Goal: Information Seeking & Learning: Learn about a topic

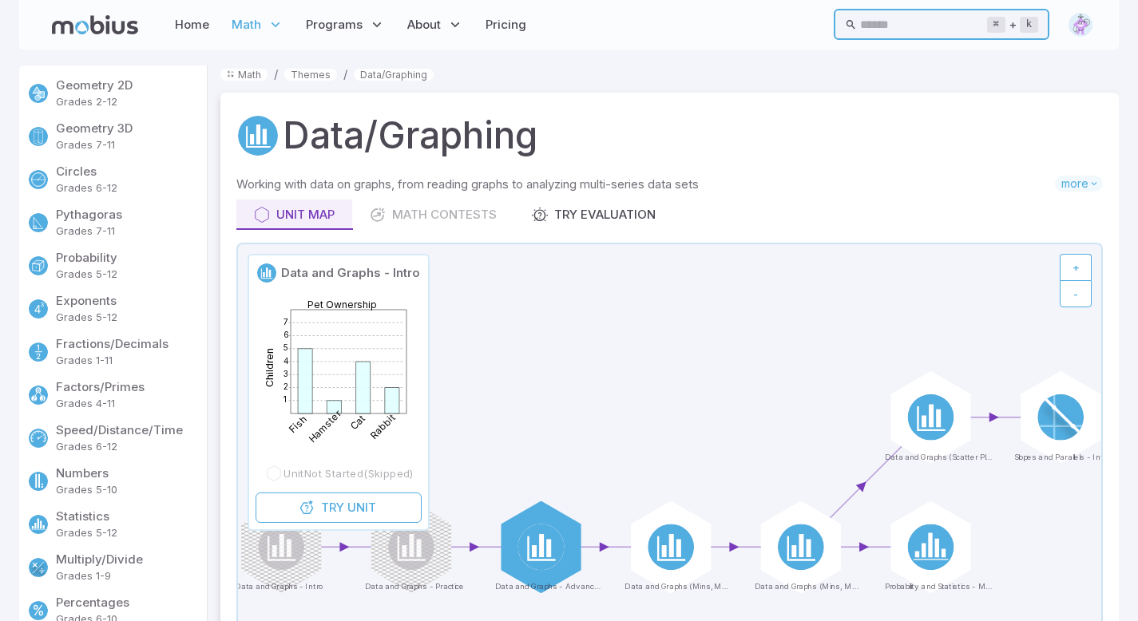
click at [878, 28] on input "text" at bounding box center [923, 24] width 126 height 31
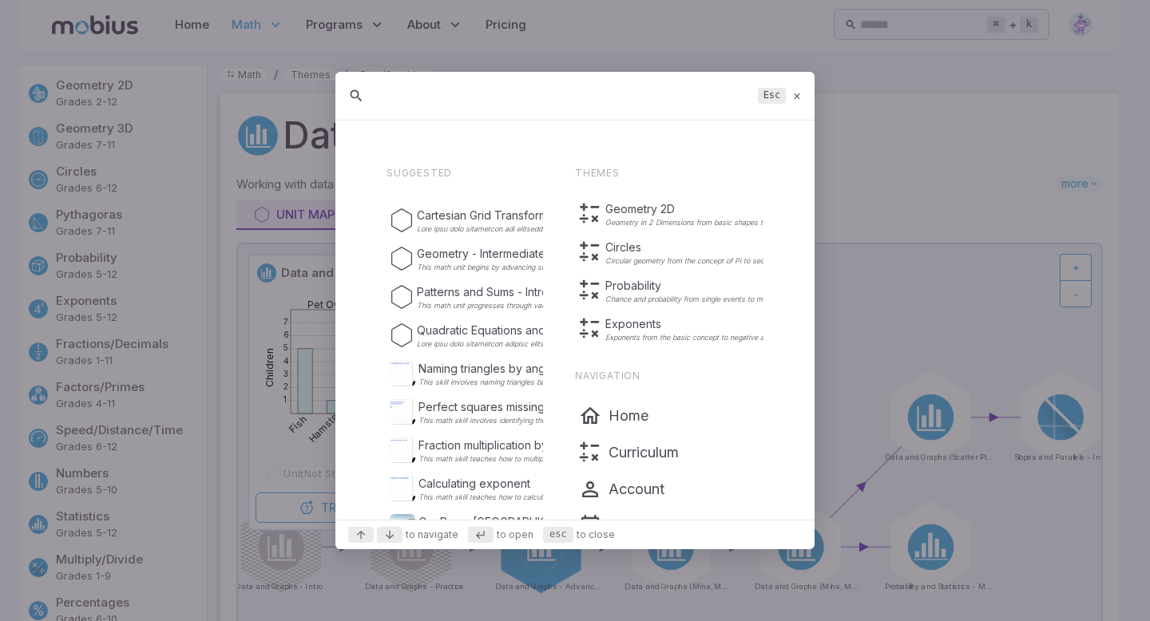
click at [800, 87] on div "Esc" at bounding box center [574, 96] width 479 height 49
click at [794, 100] on icon at bounding box center [797, 96] width 10 height 12
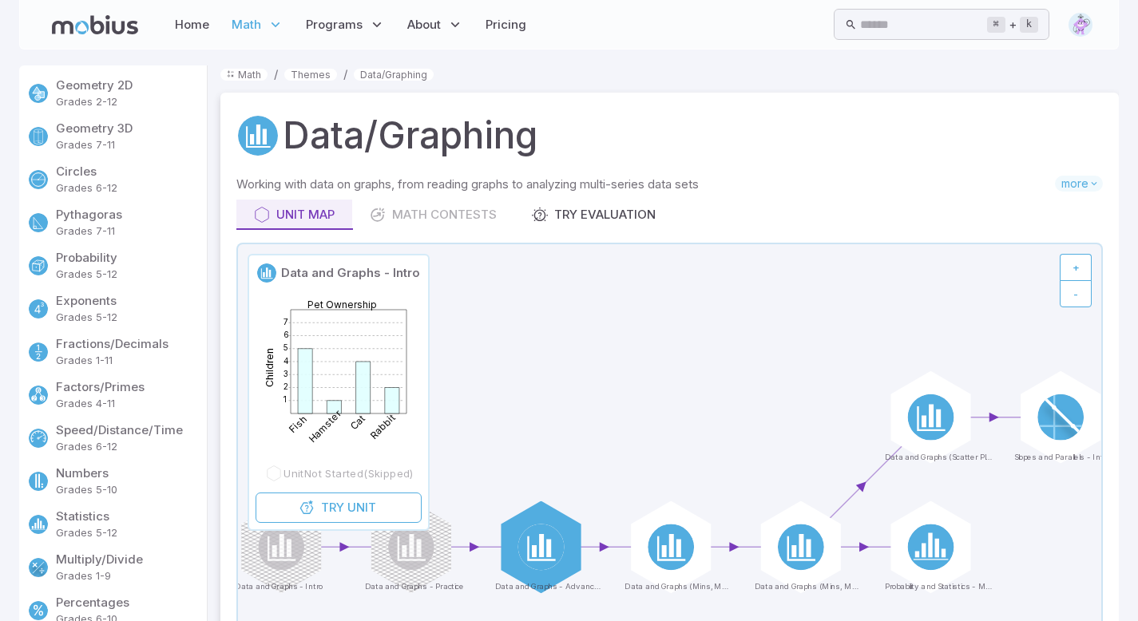
click at [117, 358] on p "Grades 1-11" at bounding box center [128, 361] width 145 height 16
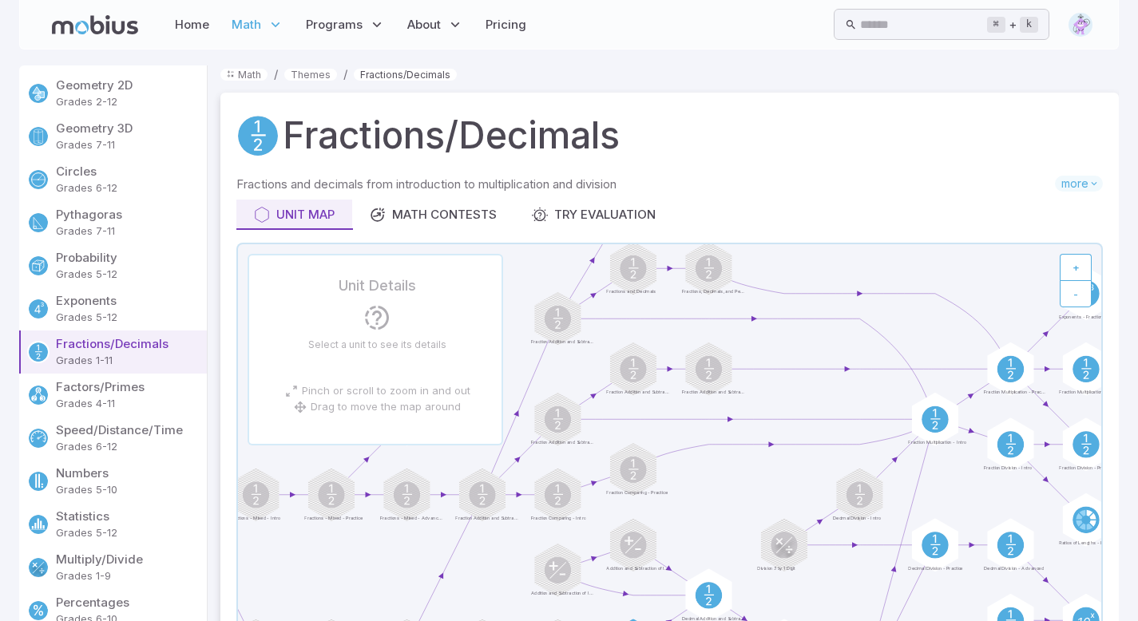
click at [395, 78] on link "Fractions/Decimals" at bounding box center [405, 75] width 103 height 12
click at [885, 22] on input "text" at bounding box center [923, 24] width 126 height 31
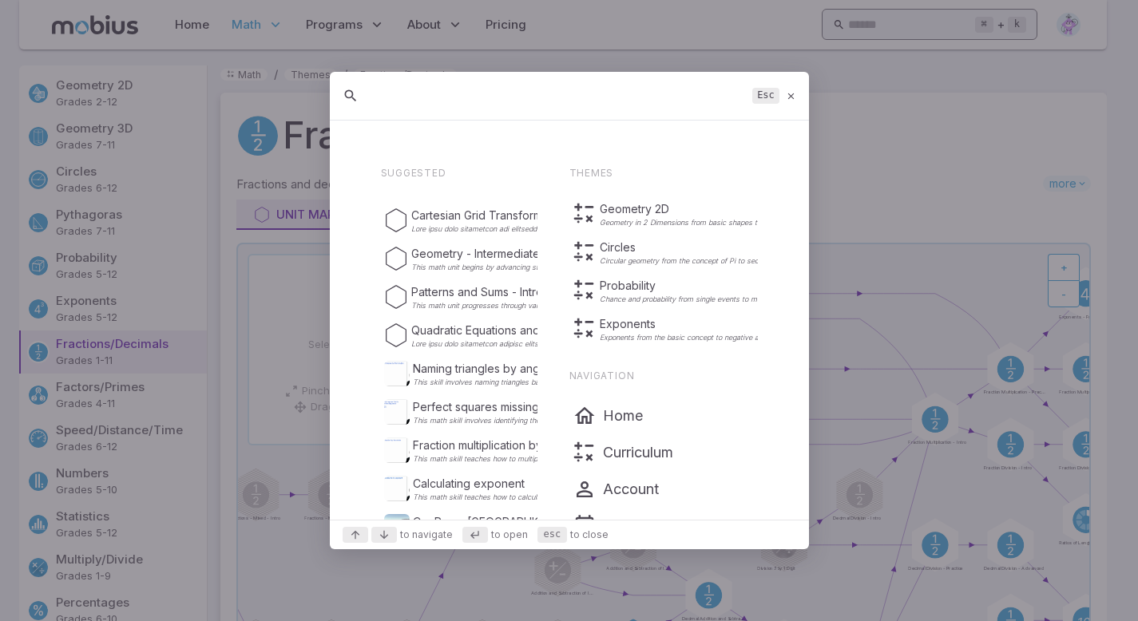
scroll to position [32, 0]
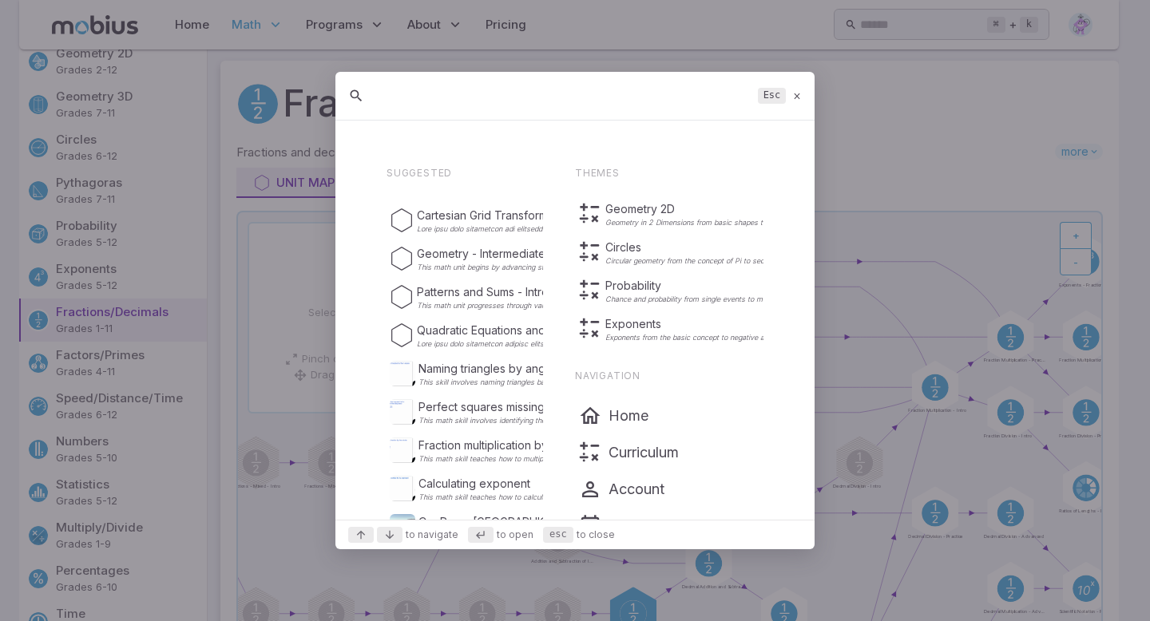
click at [803, 93] on div "Esc" at bounding box center [574, 96] width 479 height 49
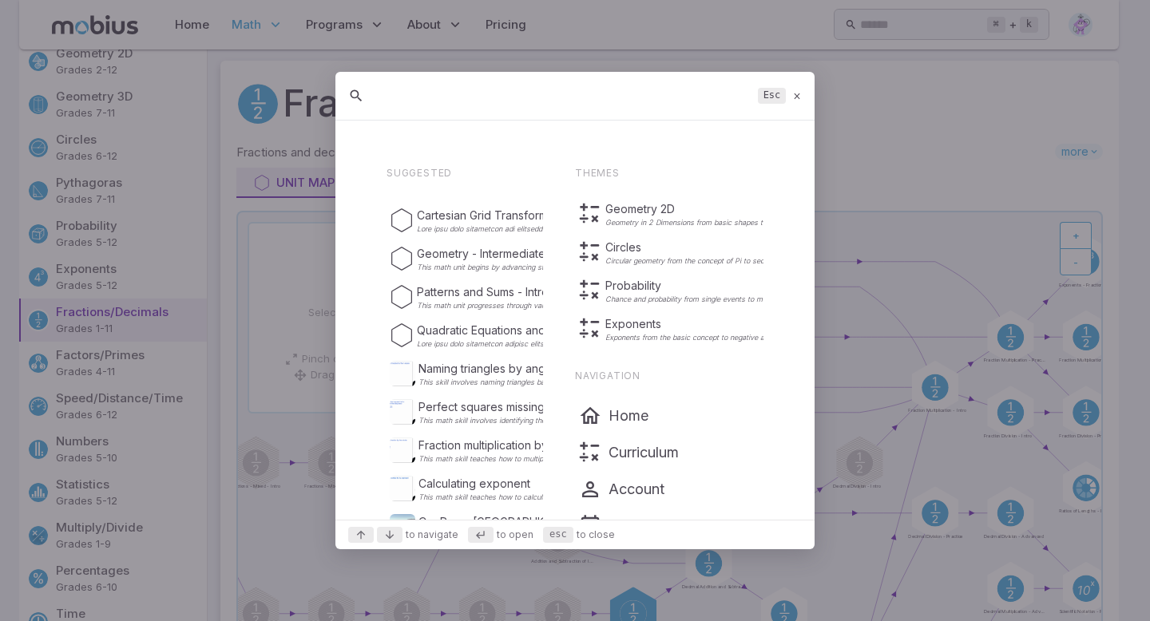
click at [803, 93] on div "Esc" at bounding box center [574, 96] width 479 height 49
click at [791, 93] on div "Esc" at bounding box center [574, 96] width 479 height 49
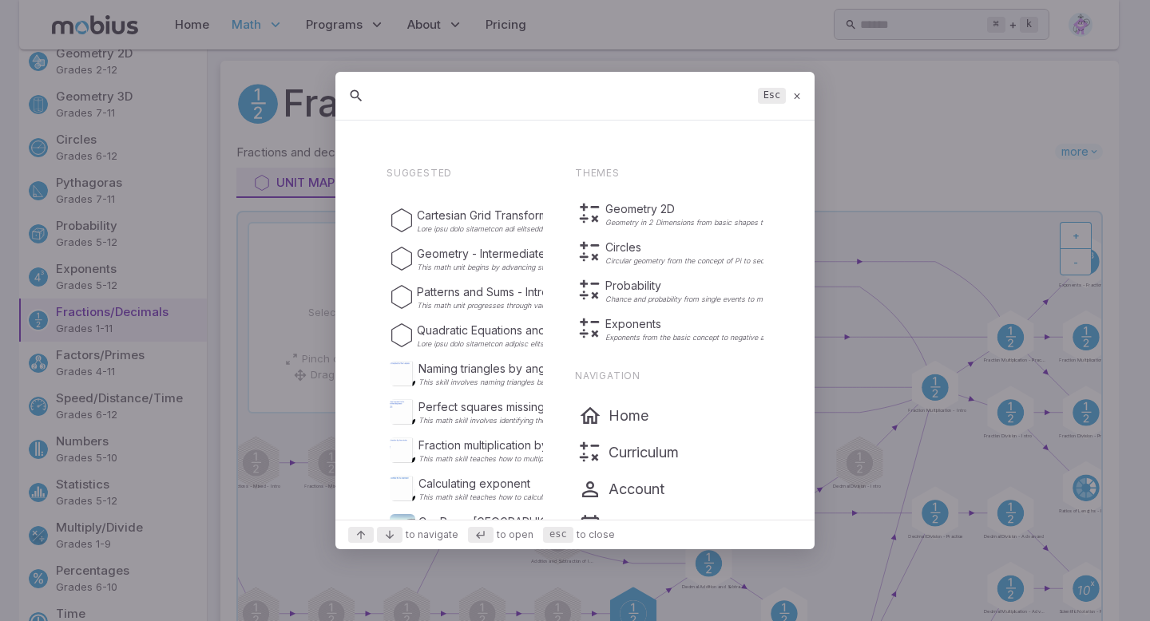
click at [791, 93] on div "Esc" at bounding box center [574, 96] width 479 height 49
click at [791, 89] on div "Esc" at bounding box center [574, 96] width 479 height 49
click at [791, 94] on div "Esc" at bounding box center [574, 96] width 479 height 49
click at [792, 94] on div "Esc" at bounding box center [574, 96] width 479 height 49
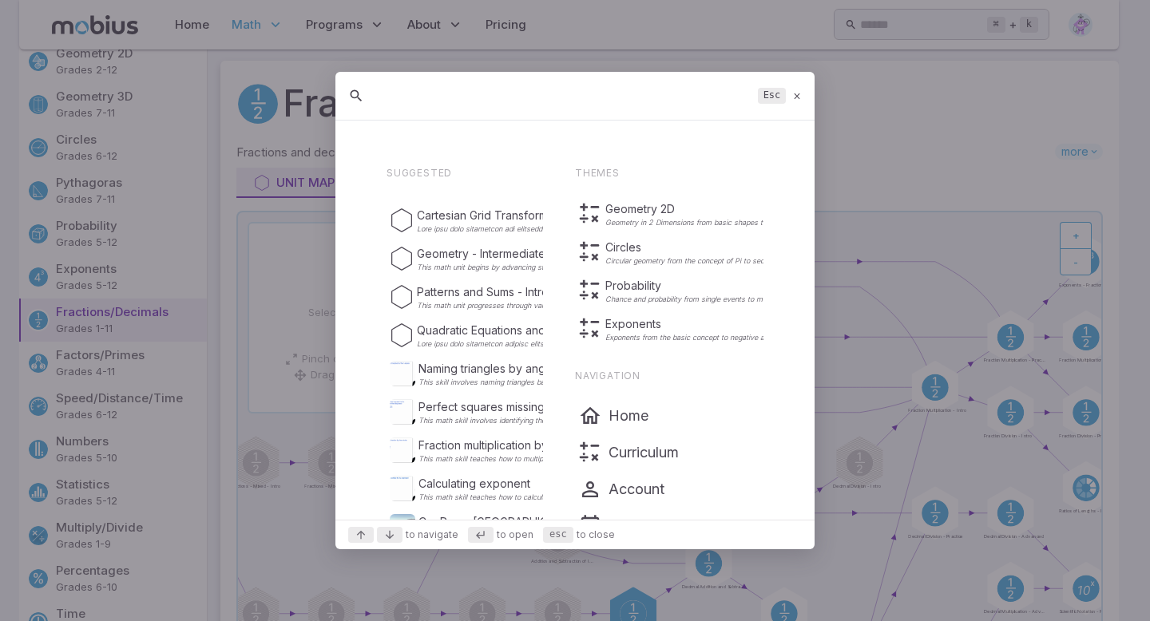
click at [792, 94] on icon at bounding box center [797, 96] width 10 height 12
click at [792, 94] on div "Fractions/Decimals" at bounding box center [669, 104] width 867 height 54
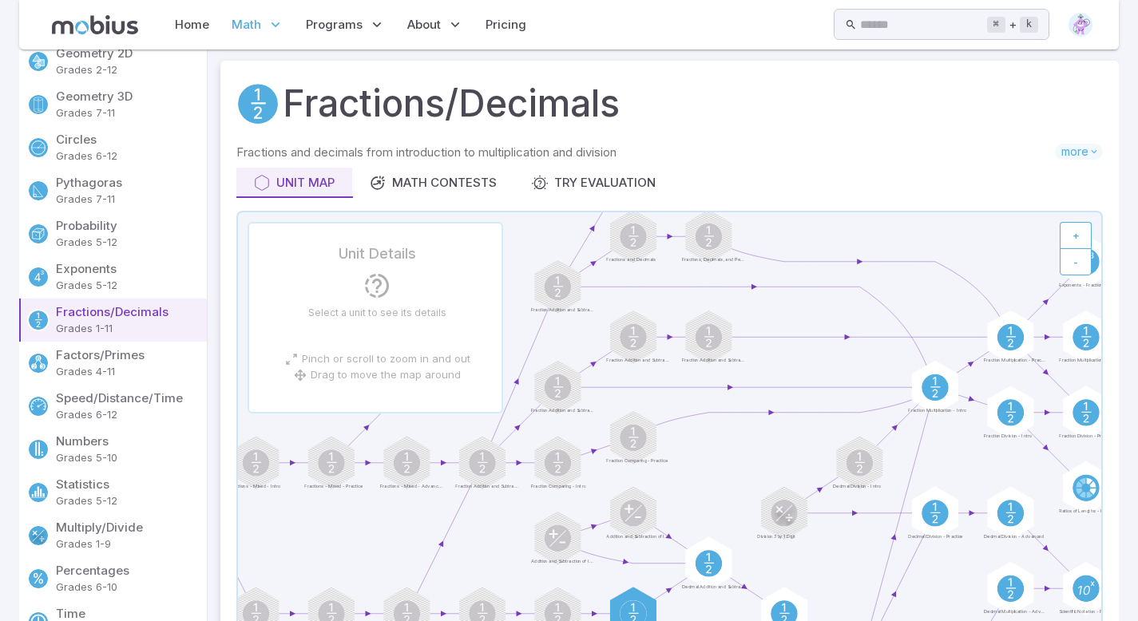
click at [476, 93] on h1 "Fractions/Decimals" at bounding box center [451, 104] width 337 height 54
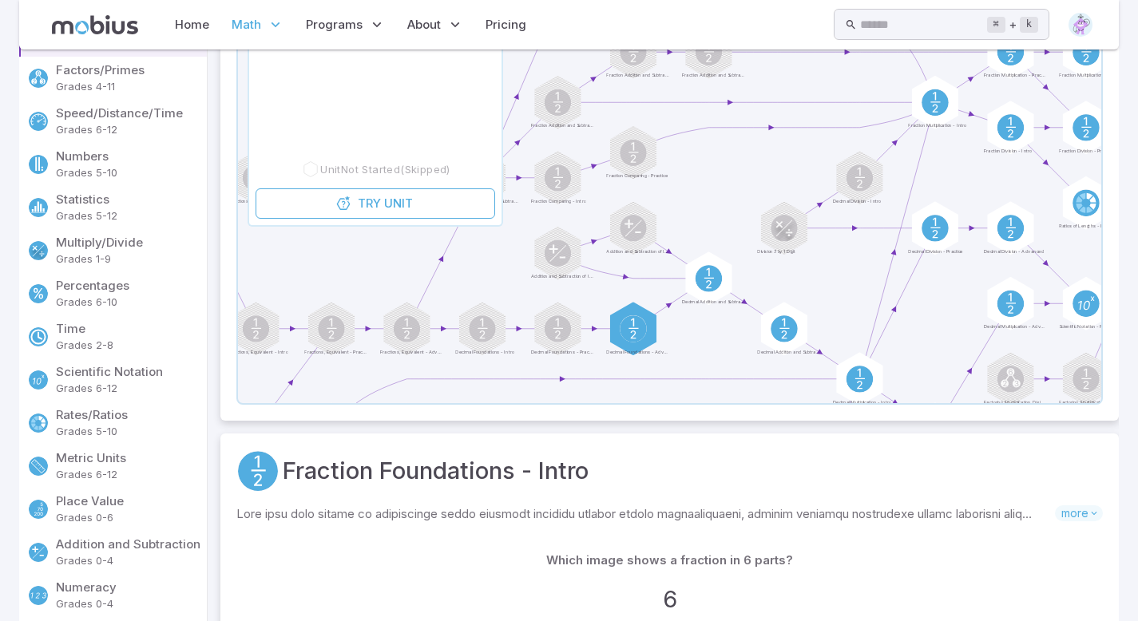
scroll to position [319, 0]
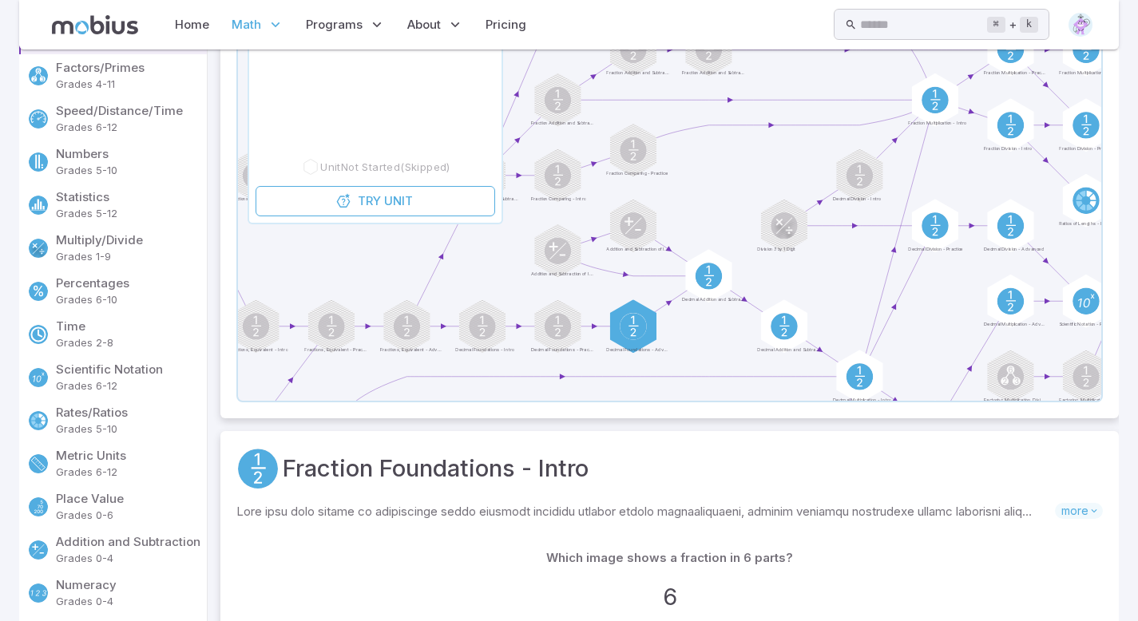
click at [120, 300] on p "Grades 6-10" at bounding box center [128, 300] width 145 height 16
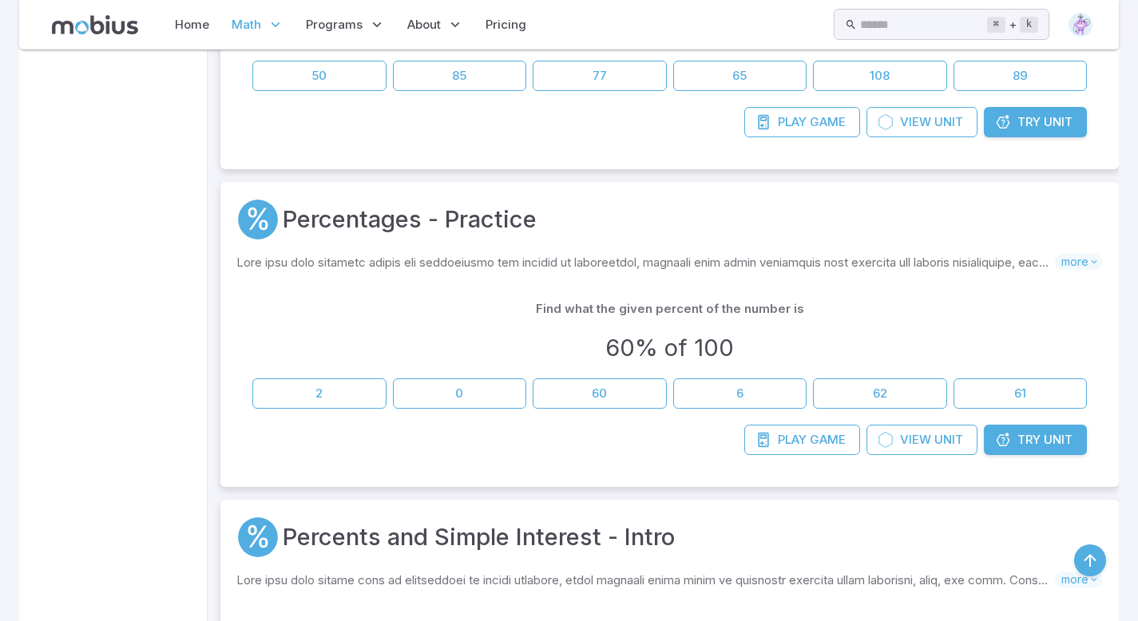
scroll to position [1566, 0]
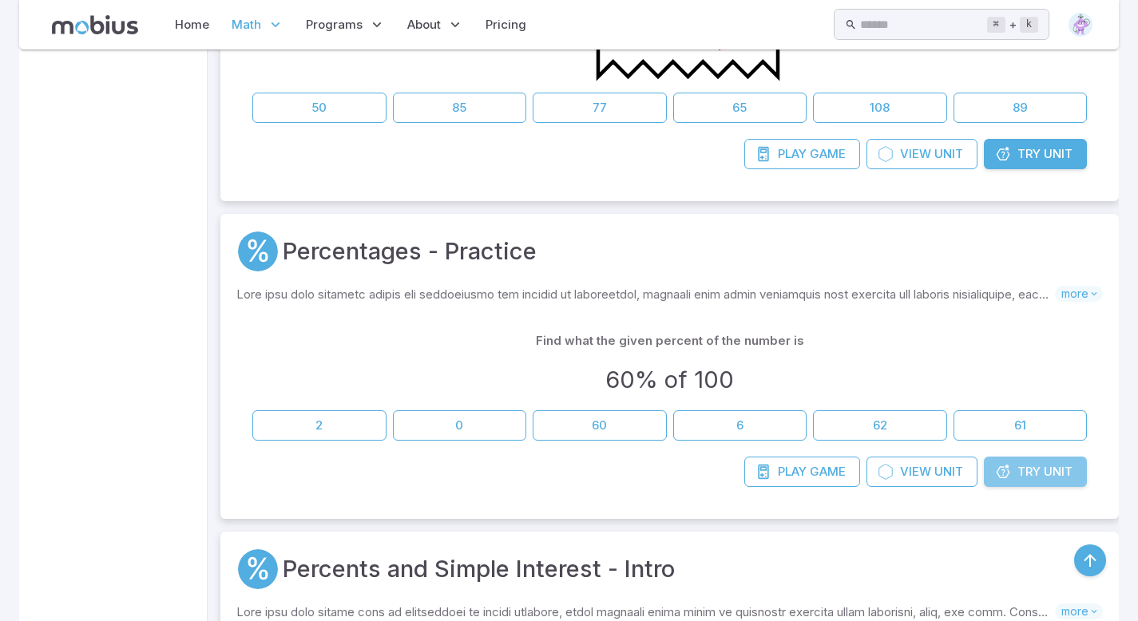
click at [1023, 475] on span "Try" at bounding box center [1029, 472] width 23 height 18
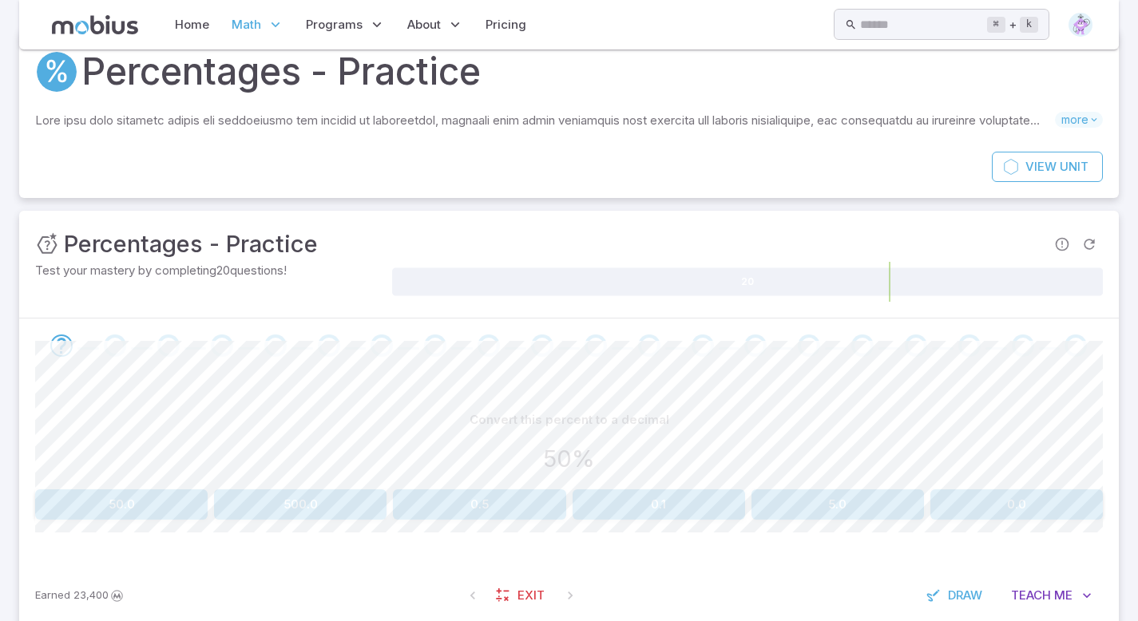
scroll to position [98, 0]
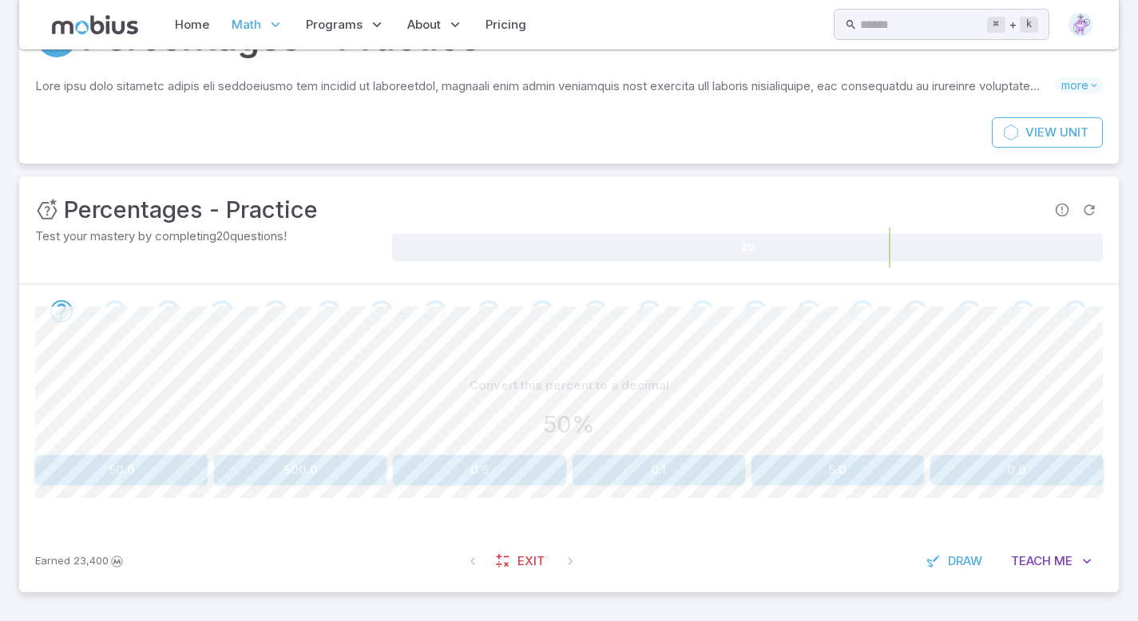
click at [488, 466] on button "0.5" at bounding box center [479, 470] width 173 height 30
click at [117, 476] on button "40" at bounding box center [121, 470] width 173 height 30
click at [464, 478] on button "9" at bounding box center [479, 470] width 173 height 30
click at [998, 462] on button "20%" at bounding box center [1017, 470] width 173 height 30
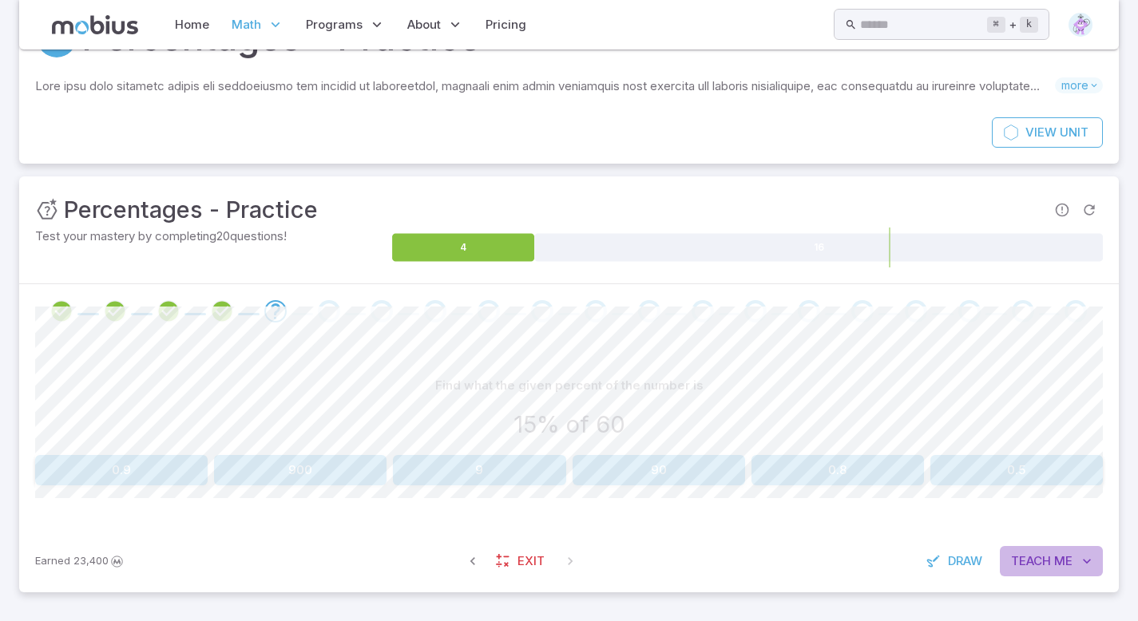
click at [1054, 570] on span "Me" at bounding box center [1063, 562] width 18 height 18
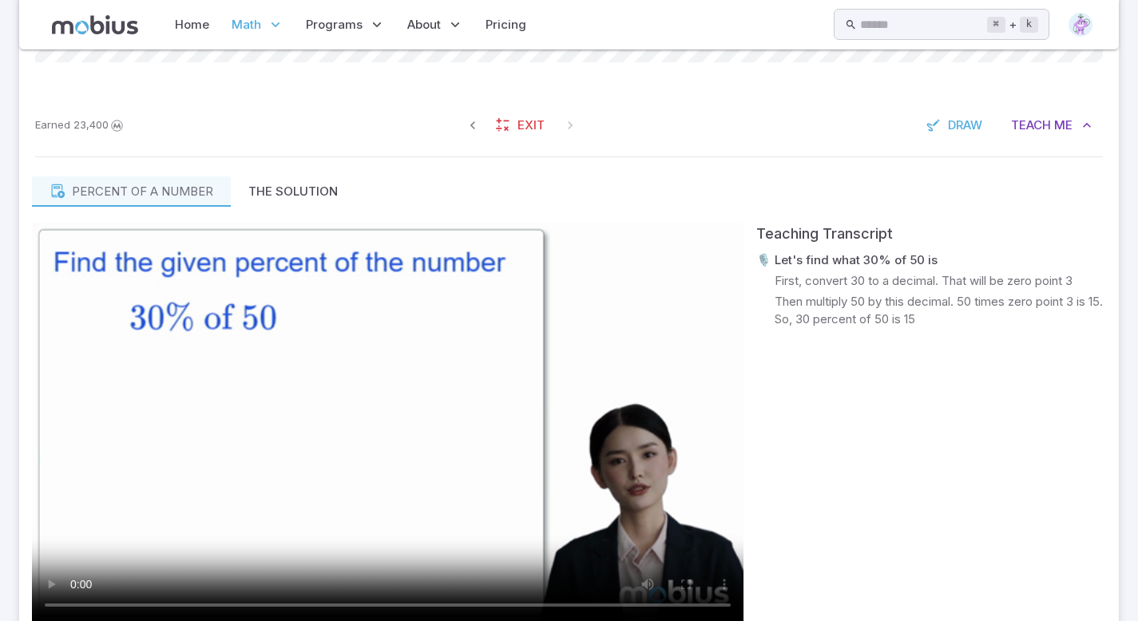
scroll to position [537, 0]
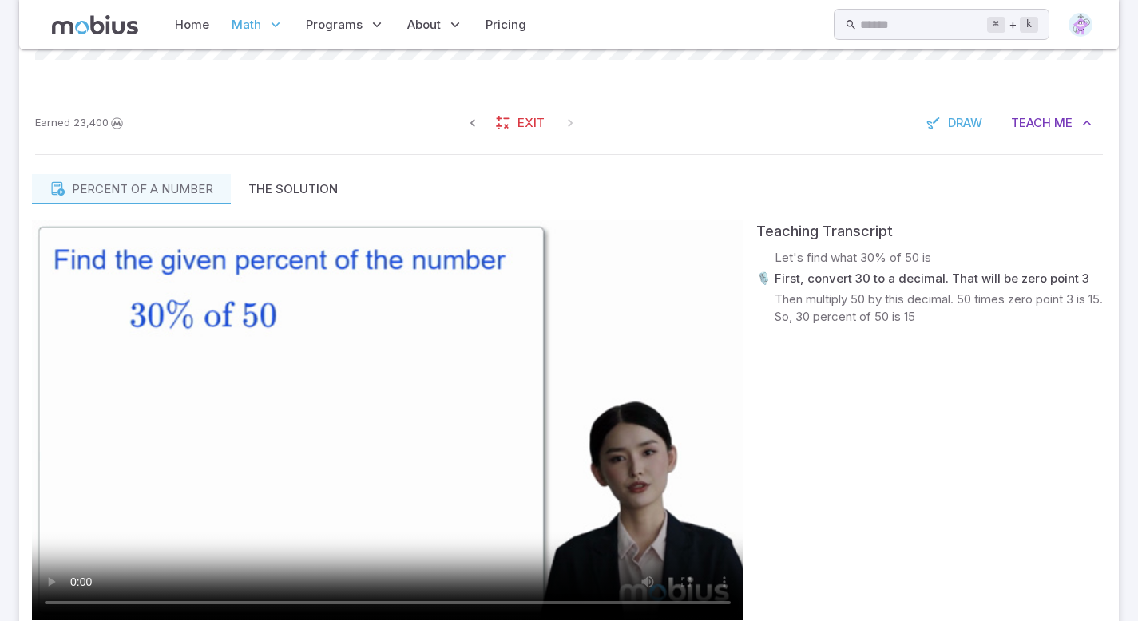
drag, startPoint x: 1149, startPoint y: 291, endPoint x: 1145, endPoint y: 503, distance: 212.5
click at [1137, 503] on html "Home Math Grade 1 Grade 2 Grade 3 Grade 4 Grade 5 Grade 6 Grade 7 Grade 8 Grade…" at bounding box center [569, 105] width 1138 height 1284
click at [1087, 421] on div "Teaching Transcript 🎙️ Let's find what 30% of 50 is 🎙️ First, convert 30 to a d…" at bounding box center [931, 446] width 350 height 453
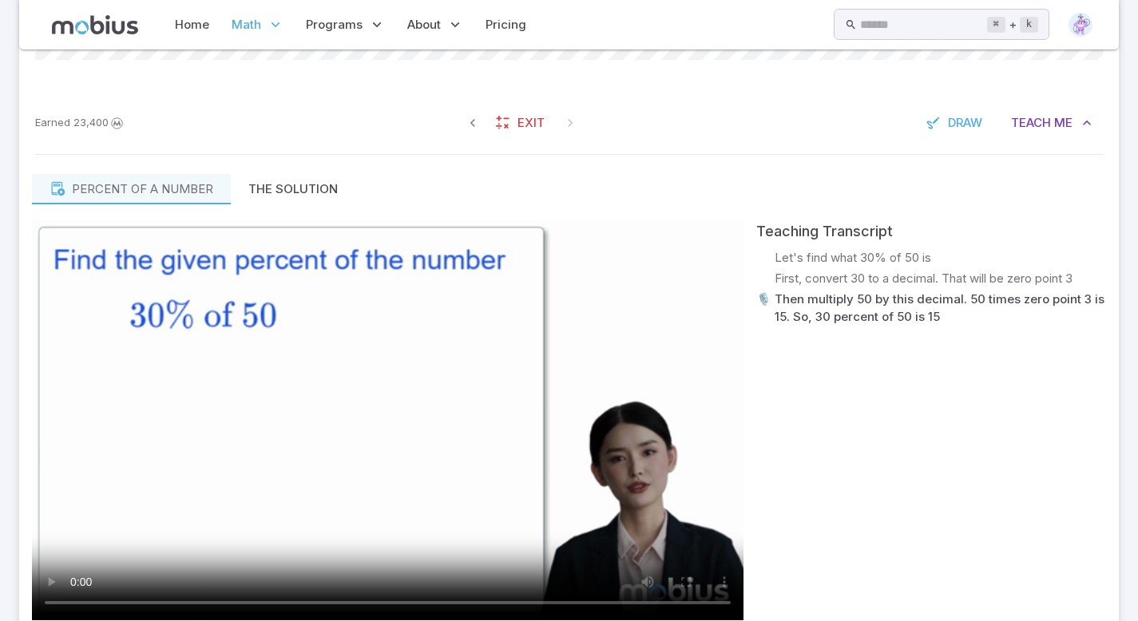
click at [925, 350] on div "Teaching Transcript 🎙️ Let's find what 30% of 50 is 🎙️ First, convert 30 to a d…" at bounding box center [931, 446] width 350 height 453
click at [925, 351] on div "Teaching Transcript 🎙️ Let's find what 30% of 50 is 🎙️ First, convert 30 to a d…" at bounding box center [931, 446] width 350 height 453
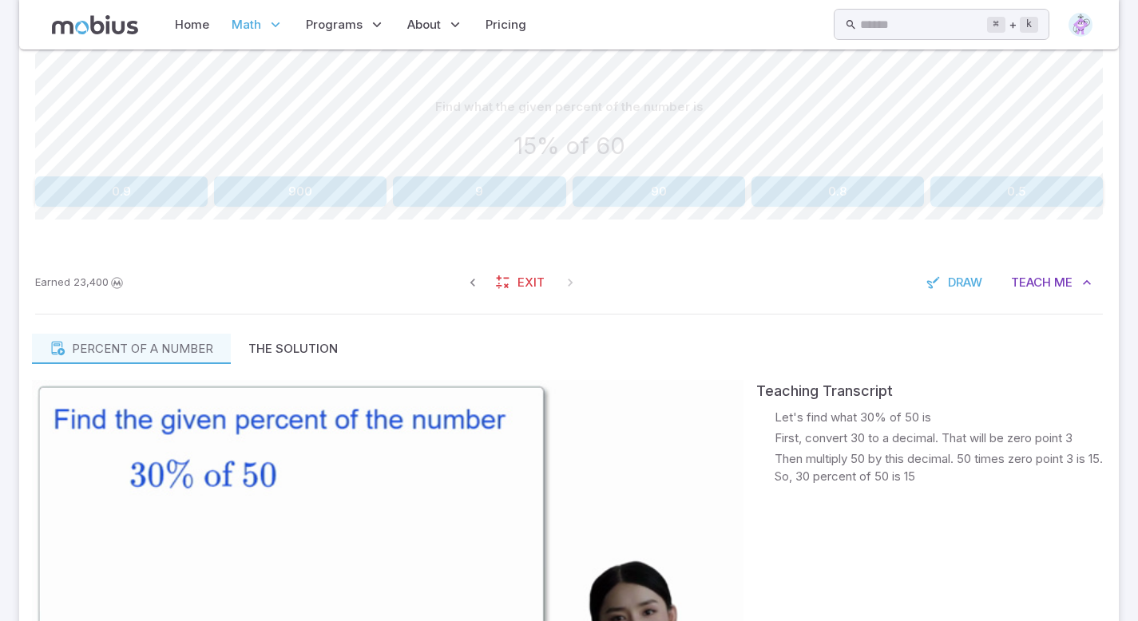
scroll to position [409, 0]
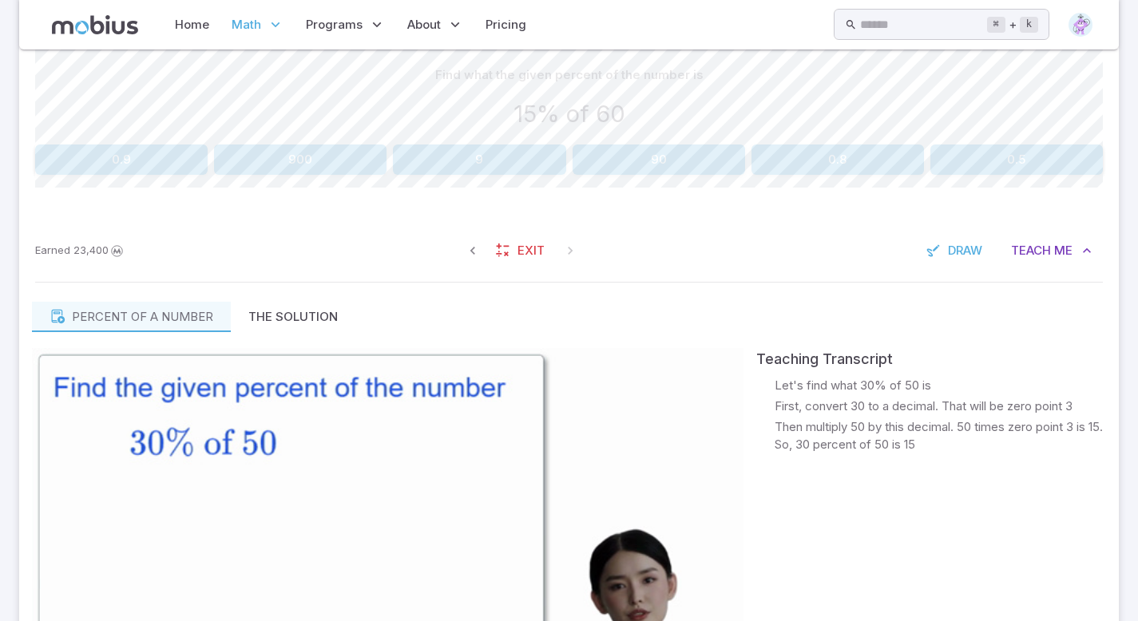
click at [501, 145] on button "9" at bounding box center [479, 160] width 173 height 30
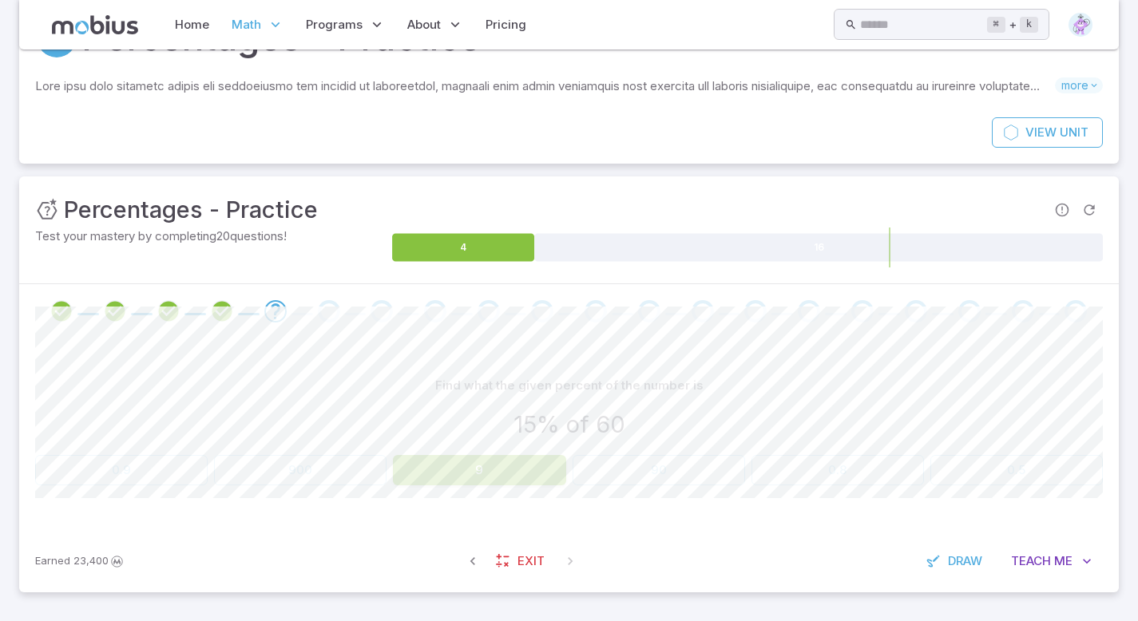
scroll to position [98, 0]
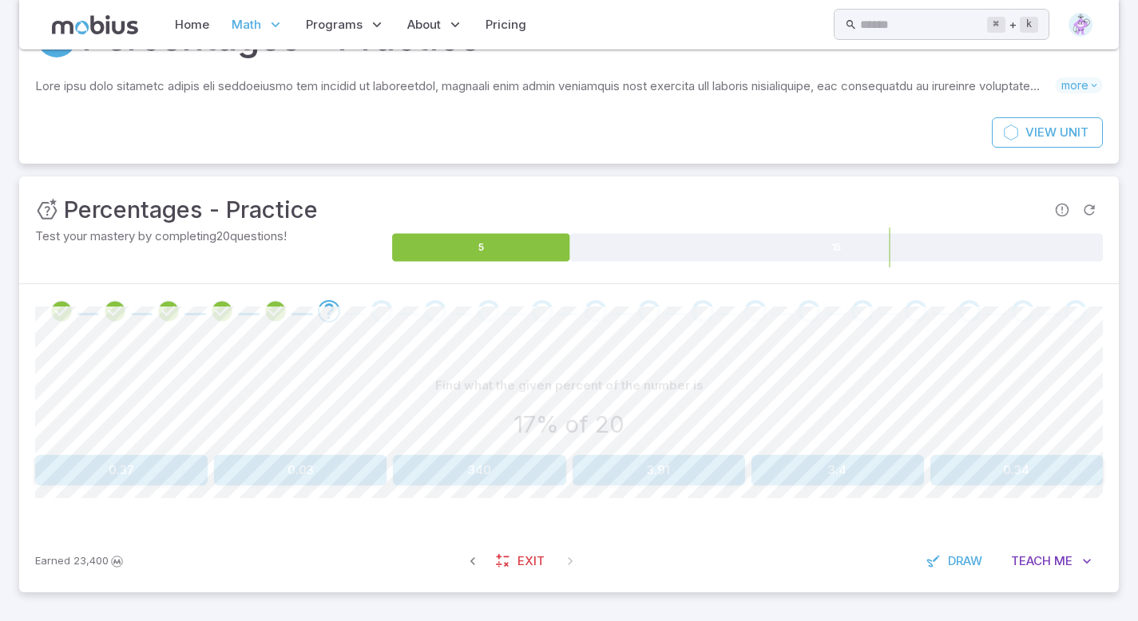
click at [848, 481] on button "3.4" at bounding box center [838, 470] width 173 height 30
click at [322, 463] on button "135" at bounding box center [300, 470] width 173 height 30
click at [1026, 558] on span "Teach" at bounding box center [1031, 562] width 40 height 18
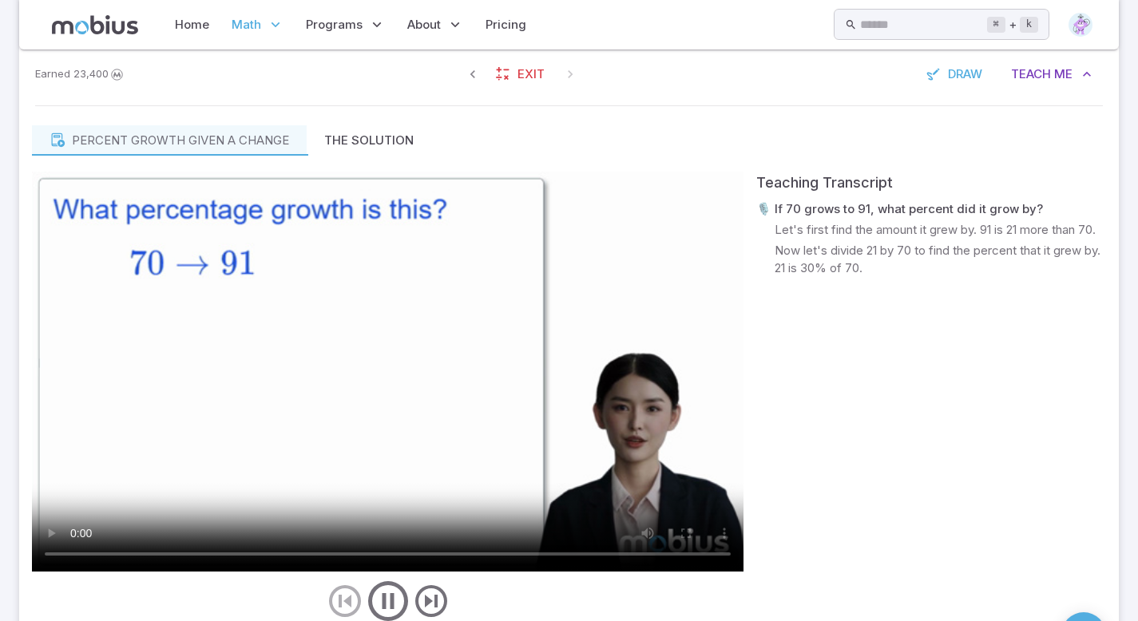
scroll to position [630, 0]
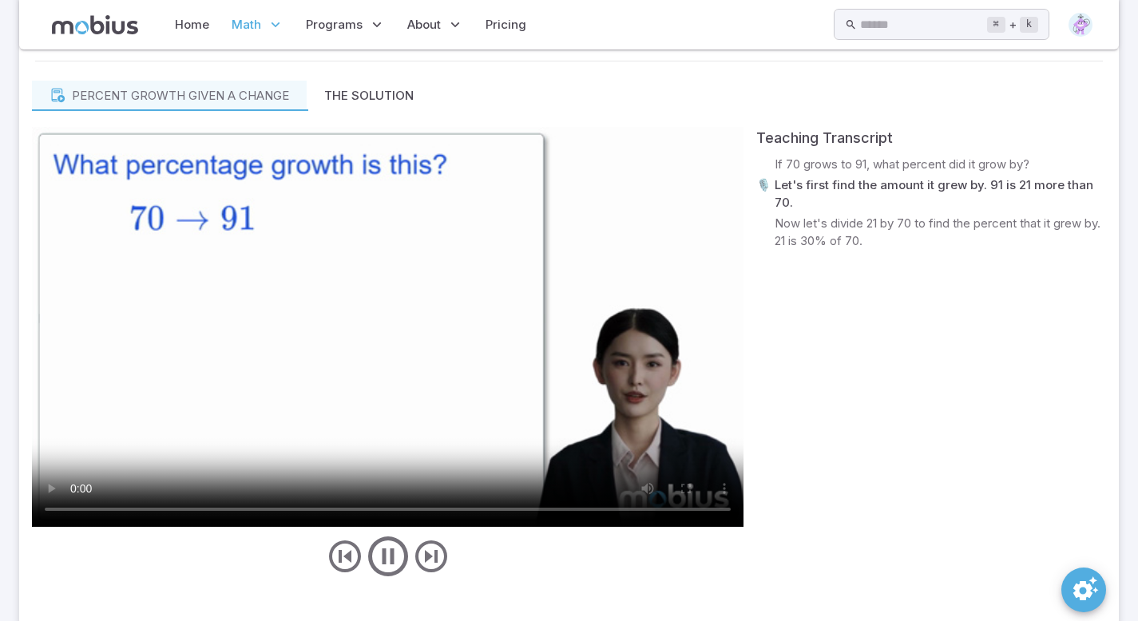
drag, startPoint x: 1149, startPoint y: 101, endPoint x: 1149, endPoint y: 359, distance: 258.8
click at [1137, 359] on html "Home Math Grade 1 Grade 2 Grade 3 Grade 4 Grade 5 Grade 6 Grade 7 Grade 8 Grade…" at bounding box center [569, 12] width 1138 height 1284
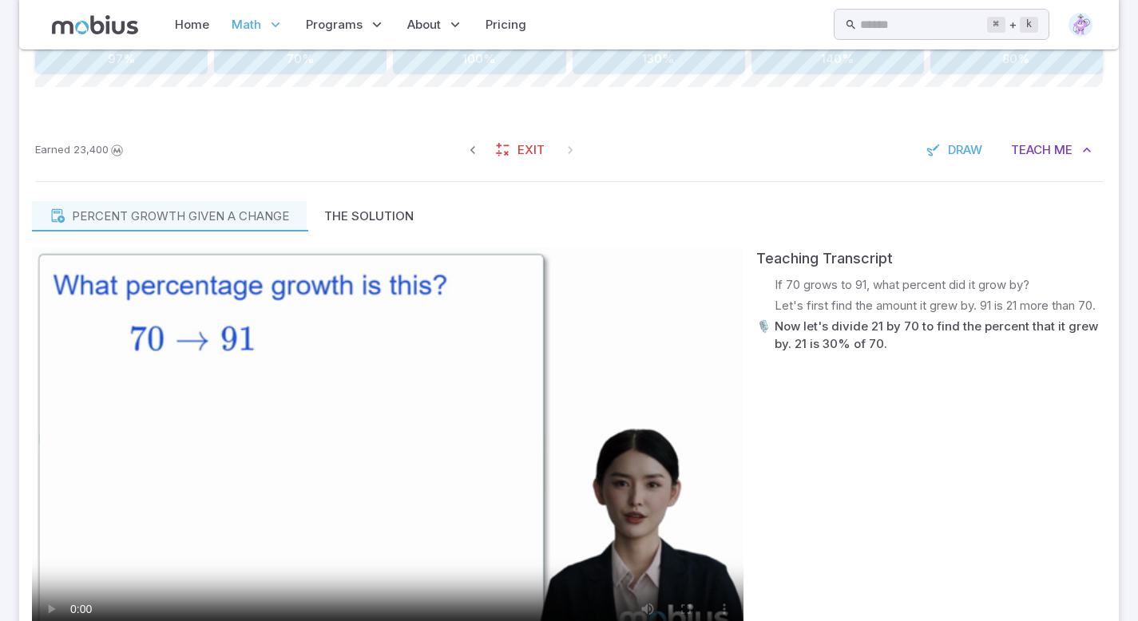
scroll to position [620, 0]
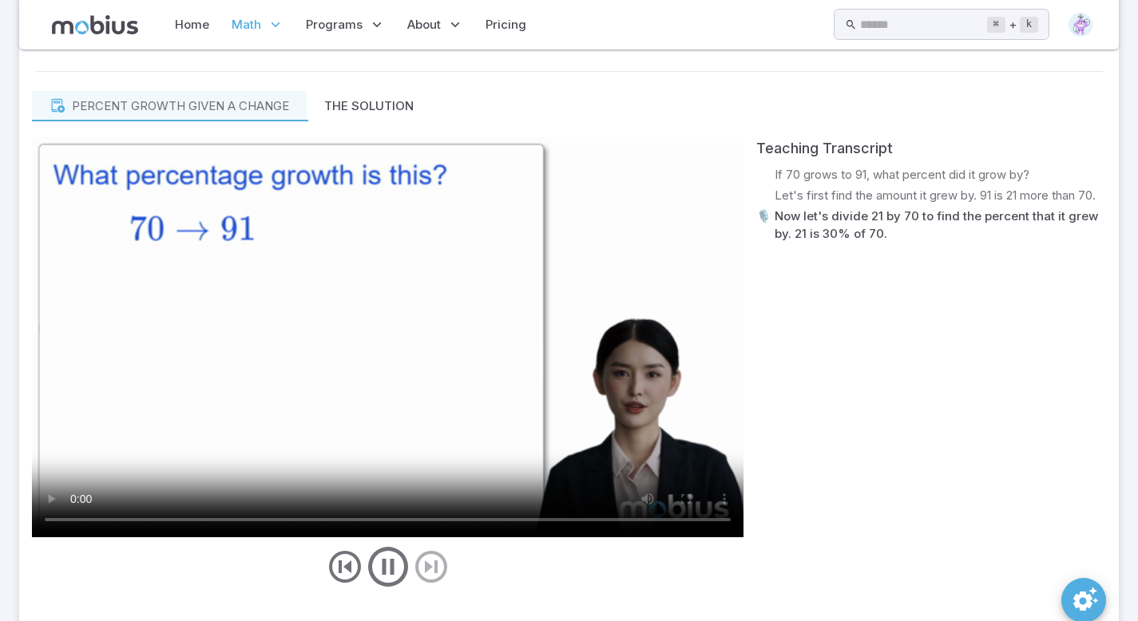
click at [1137, 335] on html "Home Math Grade 1 Grade 2 Grade 3 Grade 4 Grade 5 Grade 6 Grade 7 Grade 8 Grade…" at bounding box center [569, 22] width 1138 height 1284
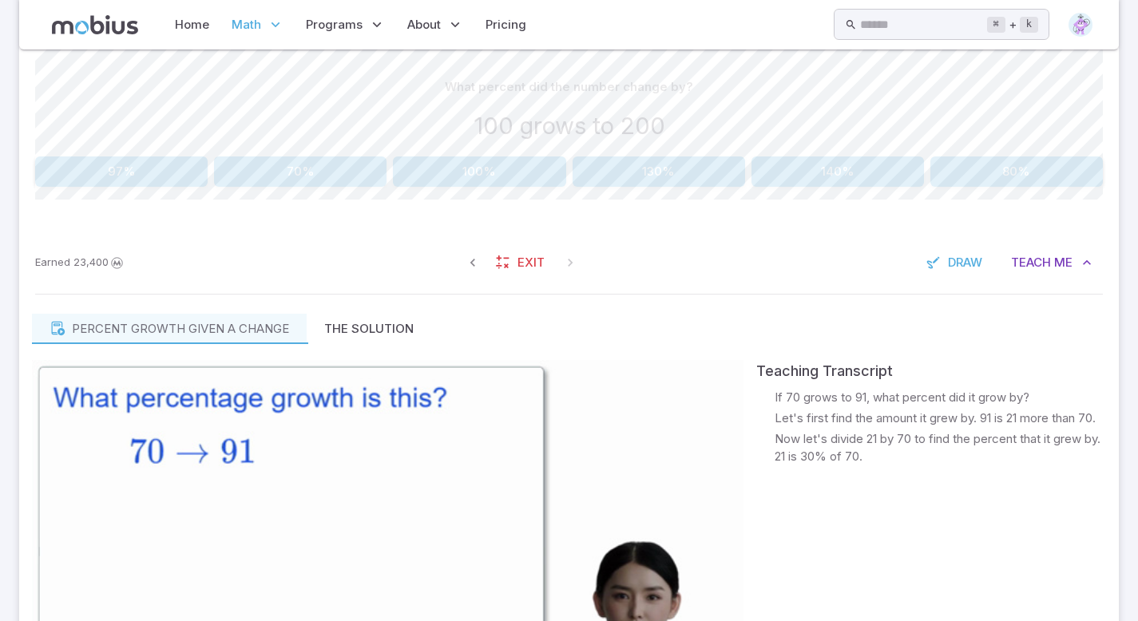
scroll to position [398, 0]
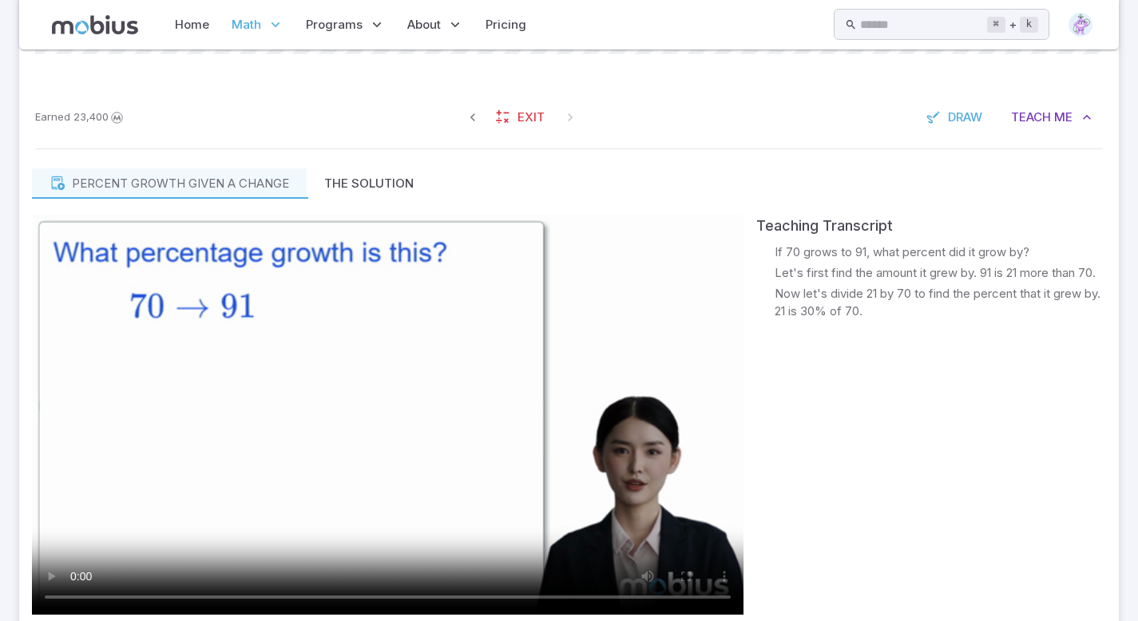
drag, startPoint x: 1149, startPoint y: 339, endPoint x: 1147, endPoint y: 409, distance: 69.5
click at [1137, 409] on html "Home Math Grade 1 Grade 2 Grade 3 Grade 4 Grade 5 Grade 6 Grade 7 Grade 8 Grade…" at bounding box center [569, 100] width 1138 height 1284
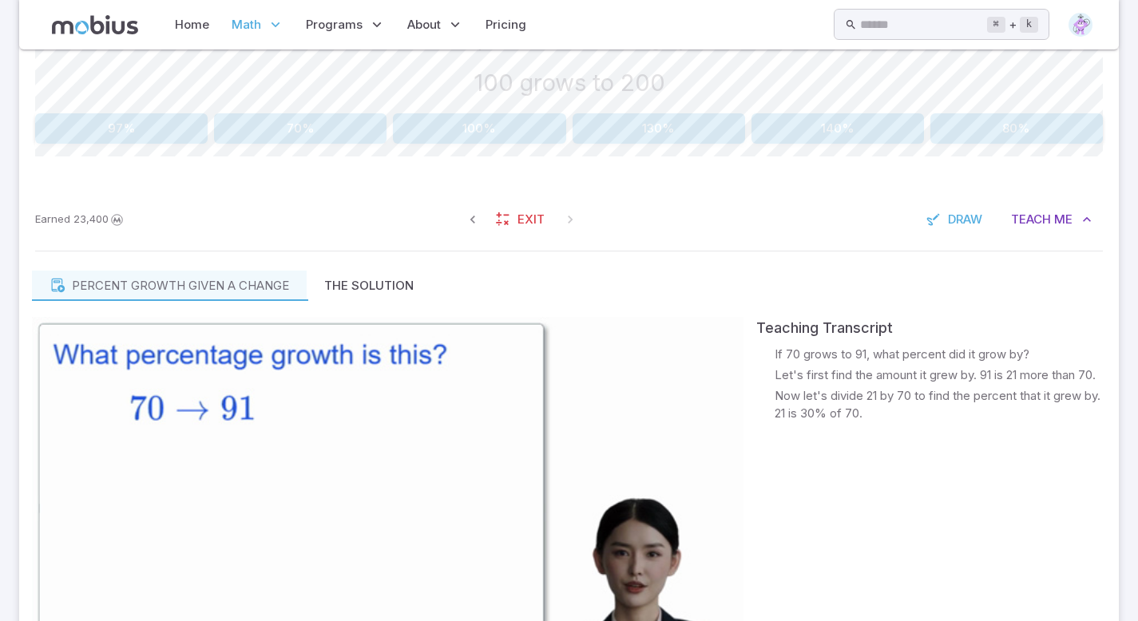
scroll to position [439, 0]
click at [499, 161] on div "What percent did the number change by? 100 grows to 200 97% 70% 100% 130% 140% …" at bounding box center [569, 94] width 1068 height 192
click at [496, 146] on div "What percent did the number change by? 100 grows to 200 97% 70% 100% 130% 140% …" at bounding box center [569, 94] width 1068 height 192
click at [491, 131] on button "100%" at bounding box center [479, 129] width 173 height 30
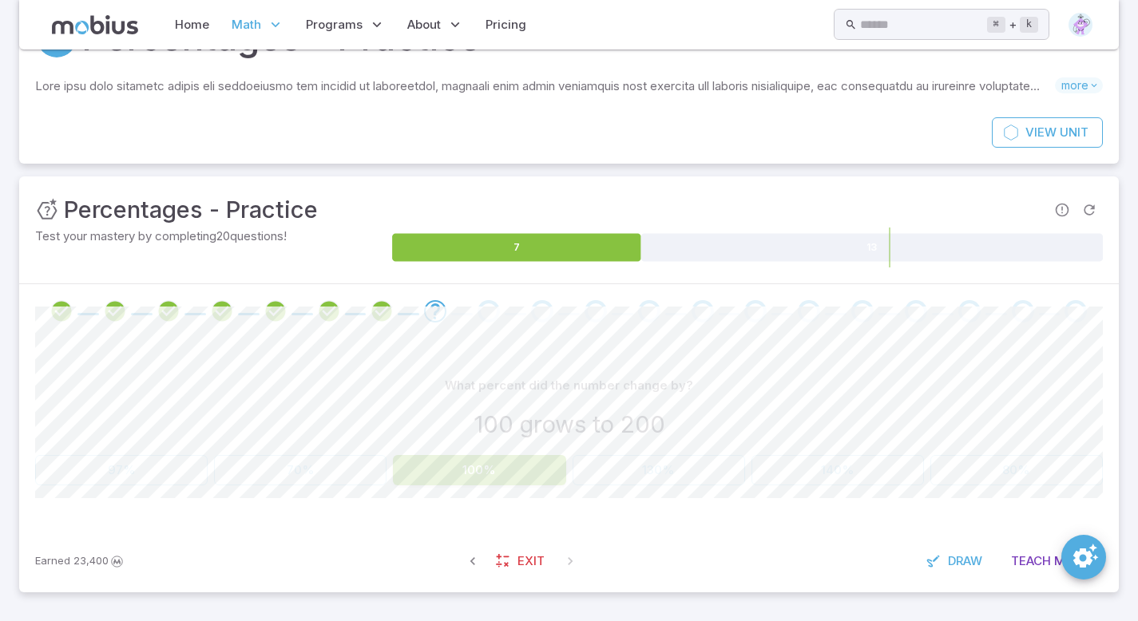
scroll to position [98, 0]
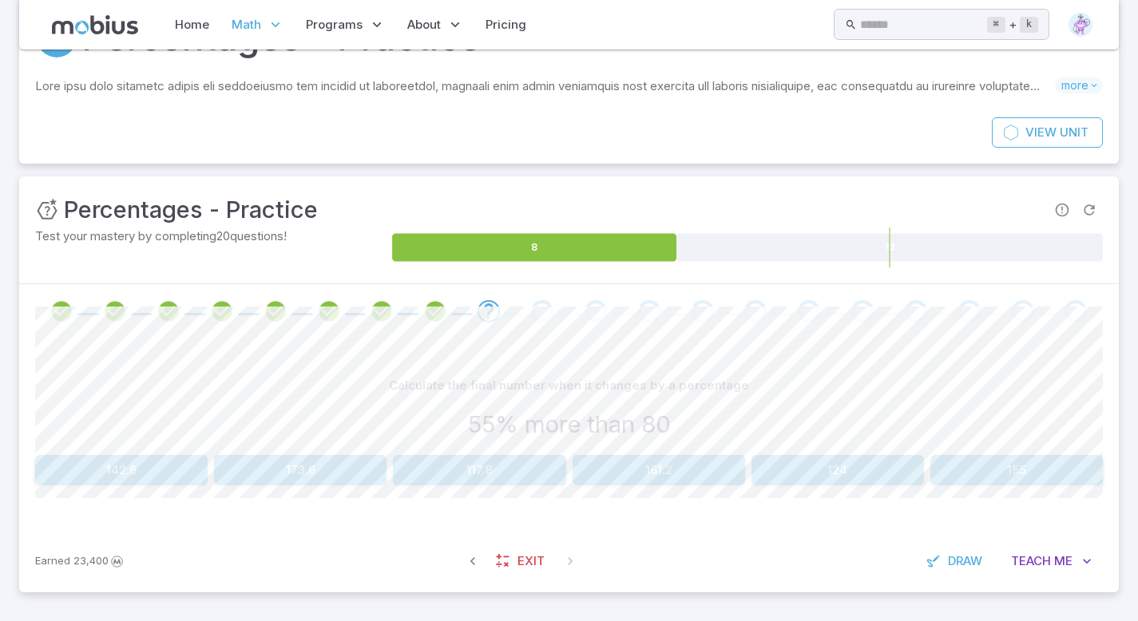
click at [837, 475] on button "124" at bounding box center [838, 470] width 173 height 30
click at [1047, 537] on div "Earned 23,400 Exit Draw Teach Me" at bounding box center [569, 561] width 1100 height 62
click at [1045, 554] on span "Teach" at bounding box center [1031, 562] width 40 height 18
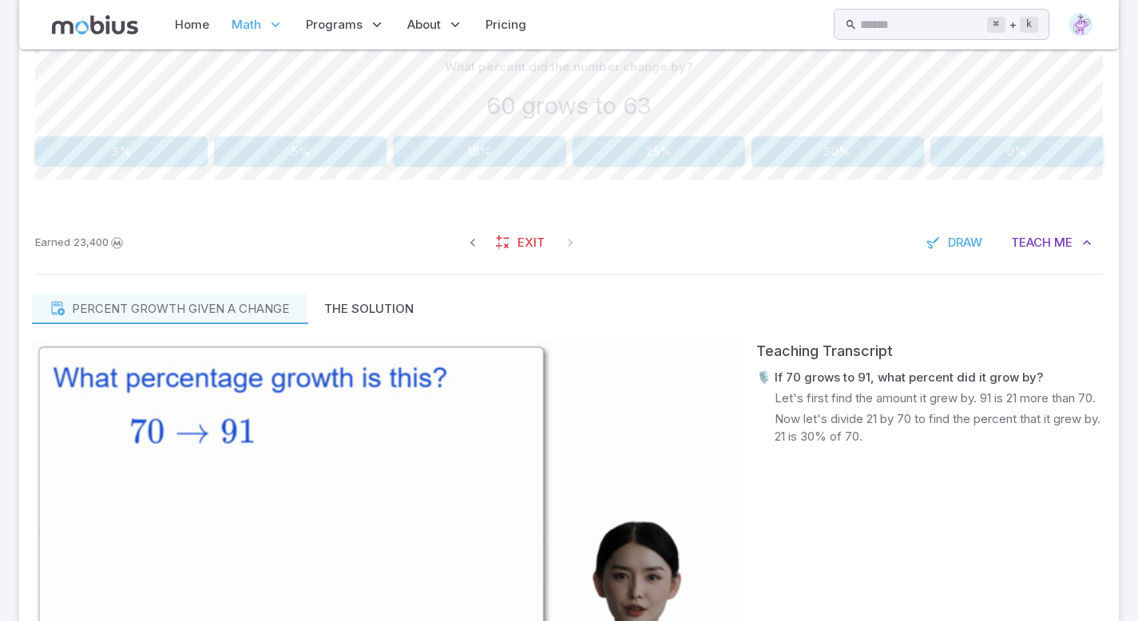
drag, startPoint x: 1149, startPoint y: 252, endPoint x: 1149, endPoint y: 407, distance: 155.0
click at [1137, 407] on html "Home Math Grade 1 Grade 2 Grade 3 Grade 4 Grade 5 Grade 6 Grade 7 Grade 8 Grade…" at bounding box center [569, 225] width 1138 height 1284
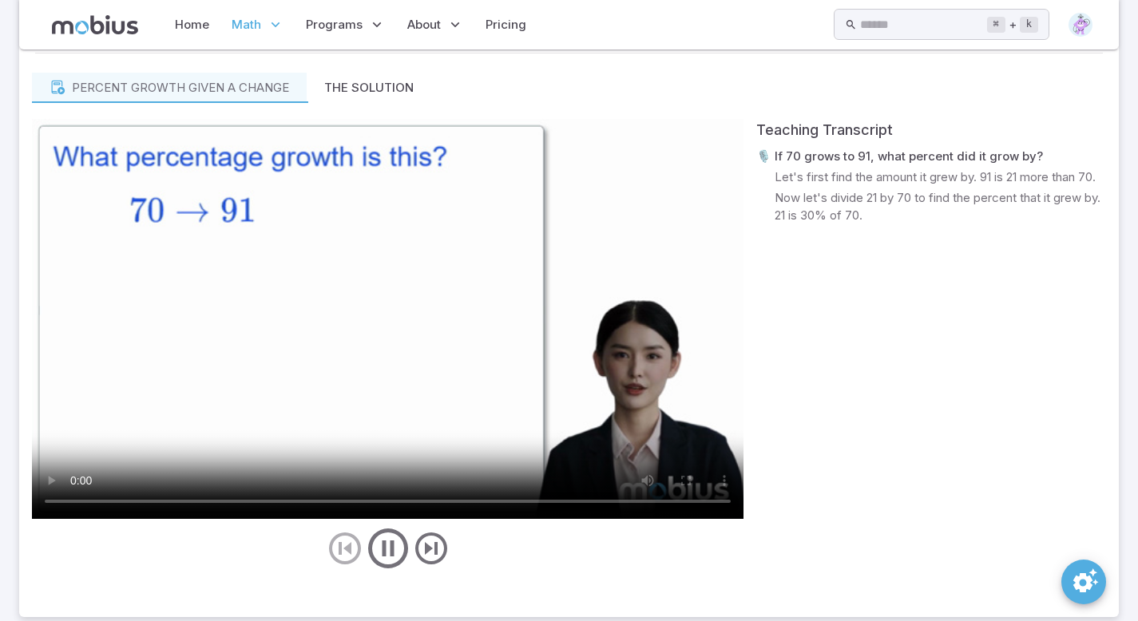
scroll to position [648, 0]
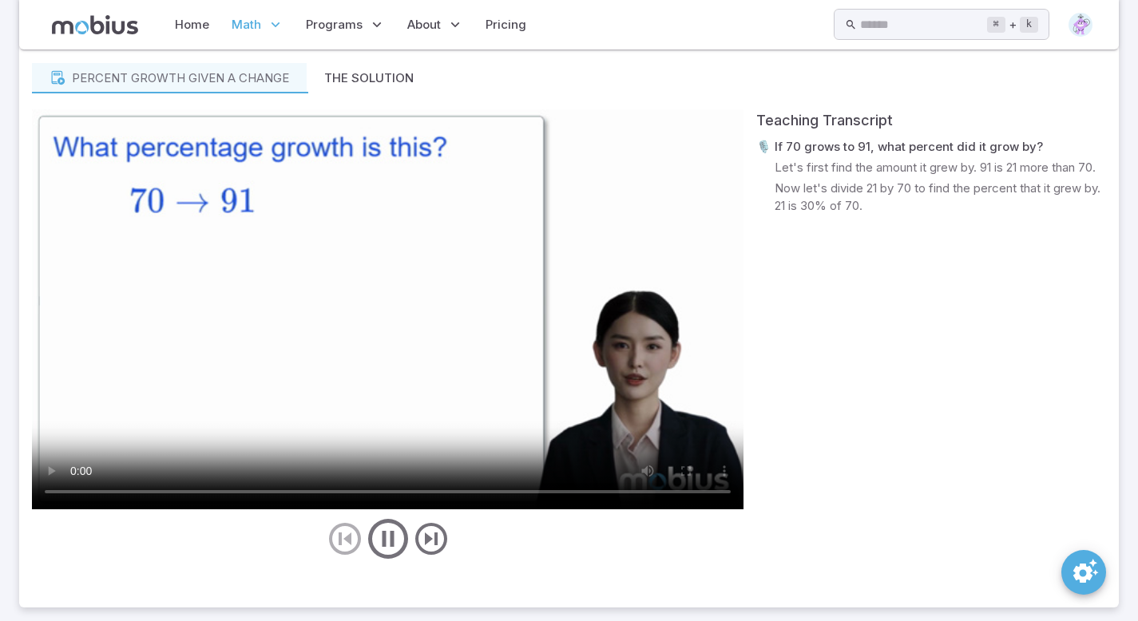
drag, startPoint x: 1149, startPoint y: 407, endPoint x: 1148, endPoint y: 518, distance: 111.8
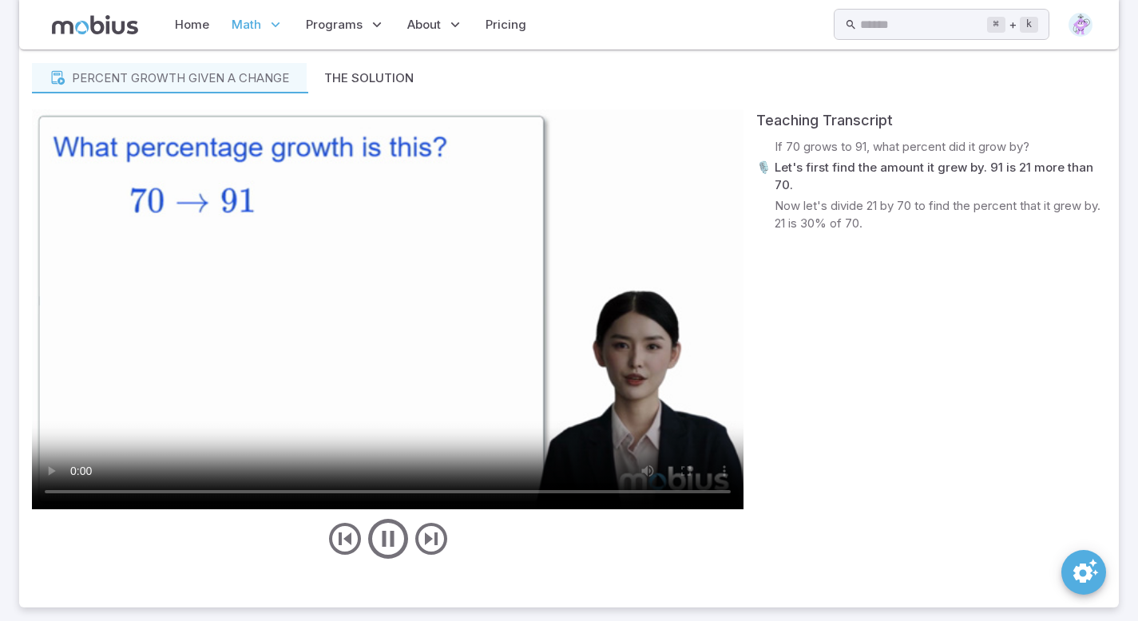
click at [857, 424] on div "Teaching Transcript 🎙️ If 70 grows to 91, what percent did it grow by? 🎙️ Let's…" at bounding box center [931, 335] width 350 height 453
click at [848, 387] on div "Teaching Transcript 🎙️ If 70 grows to 91, what percent did it grow by? 🎙️ Let's…" at bounding box center [931, 335] width 350 height 453
click at [446, 348] on video at bounding box center [388, 309] width 712 height 400
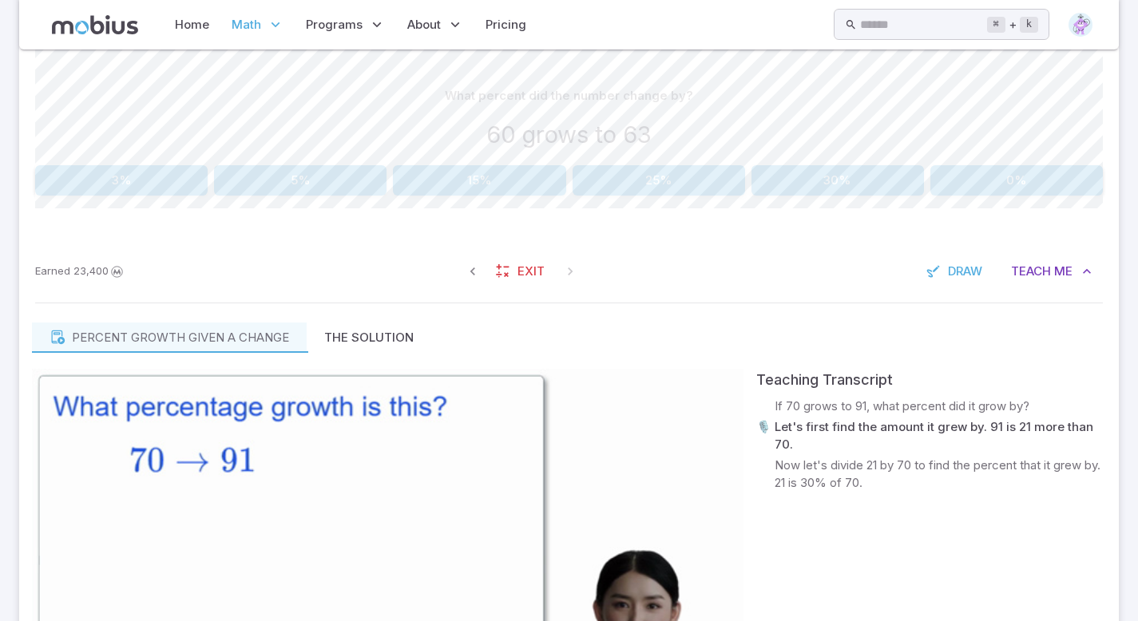
scroll to position [409, 0]
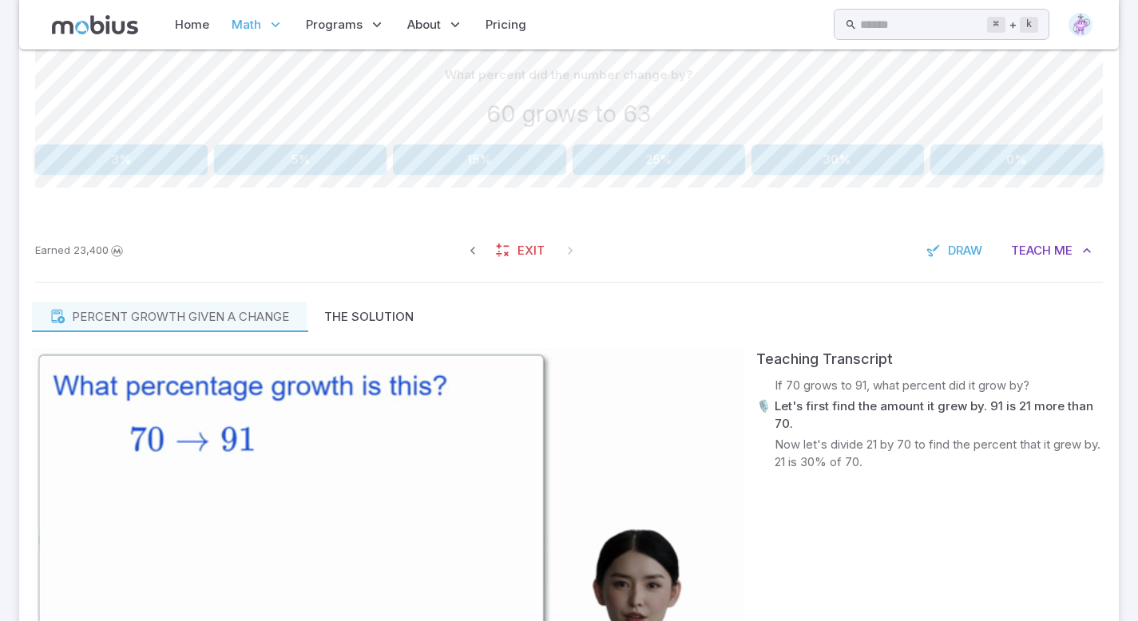
drag, startPoint x: 1149, startPoint y: 246, endPoint x: 1149, endPoint y: 256, distance: 10.4
click at [1137, 256] on html "Home Math Grade 1 Grade 2 Grade 3 Grade 4 Grade 5 Grade 6 Grade 7 Grade 8 Grade…" at bounding box center [569, 233] width 1138 height 1284
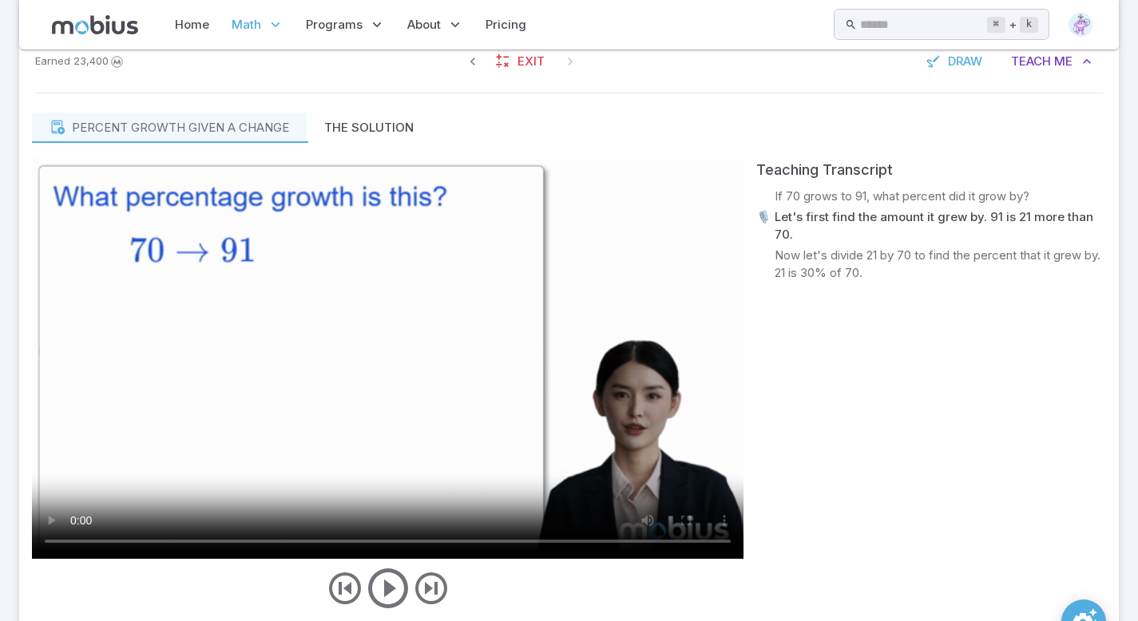
scroll to position [605, 0]
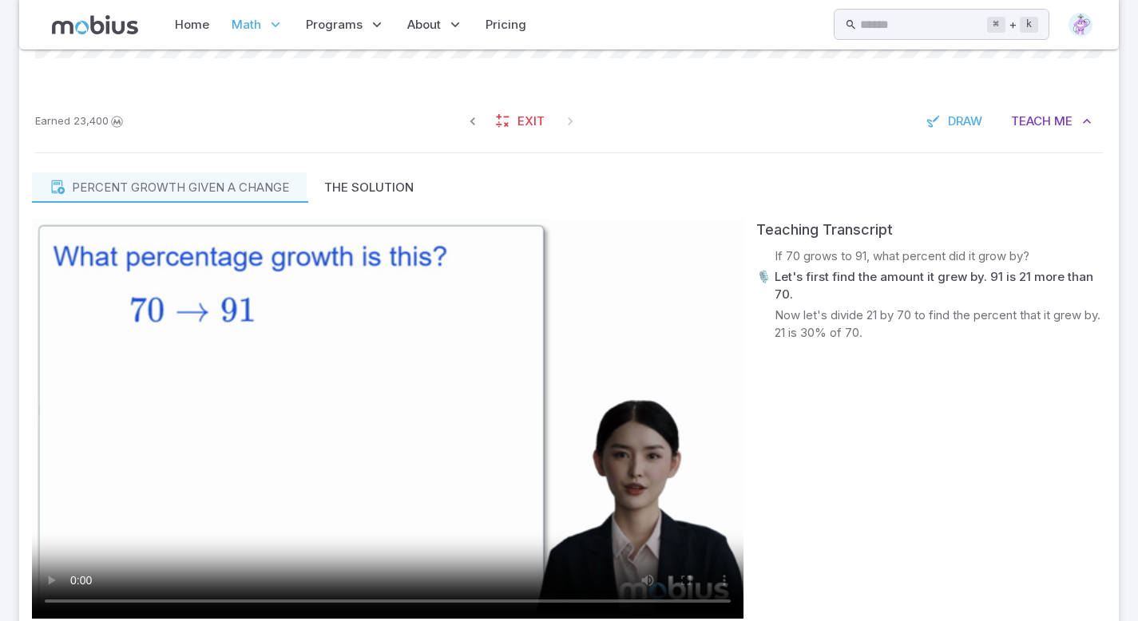
drag, startPoint x: 1147, startPoint y: 206, endPoint x: 1149, endPoint y: 254, distance: 48.0
click at [1137, 255] on html "Home Math Grade 1 Grade 2 Grade 3 Grade 4 Grade 5 Grade 6 Grade 7 Grade 8 Grade…" at bounding box center [569, 104] width 1138 height 1284
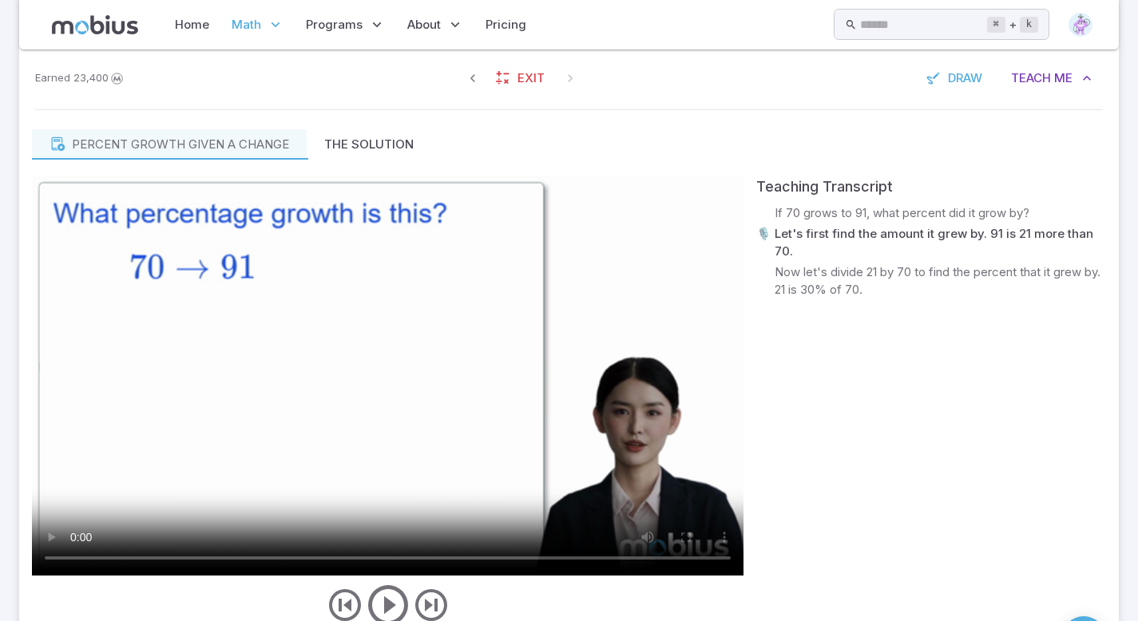
scroll to position [662, 0]
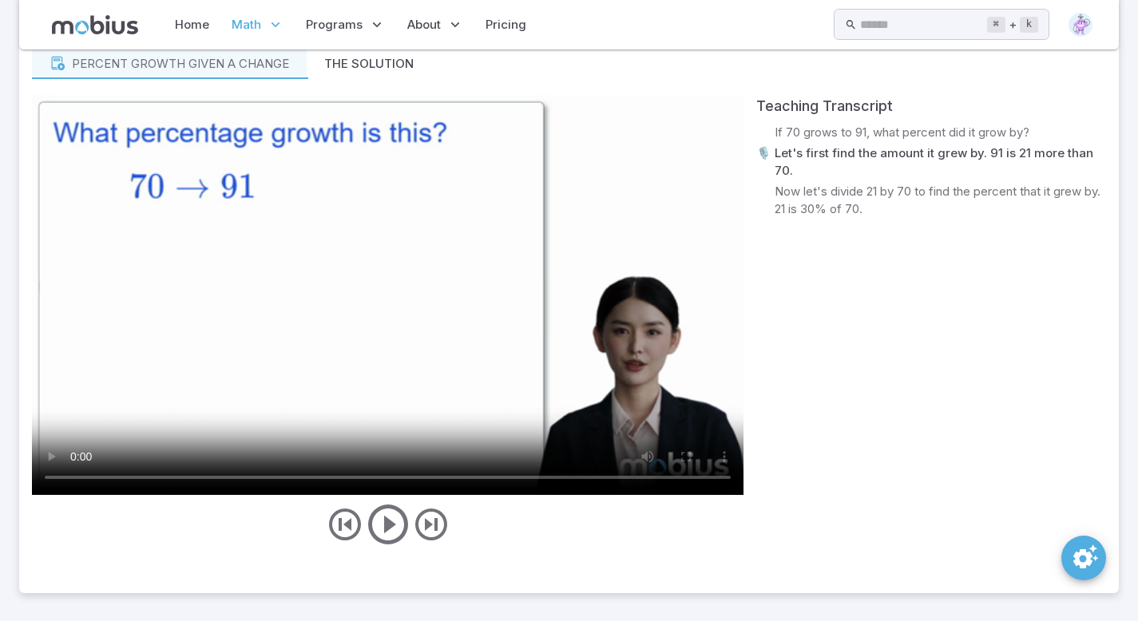
drag, startPoint x: 1149, startPoint y: 341, endPoint x: 1063, endPoint y: 495, distance: 176.7
click at [477, 244] on video at bounding box center [388, 295] width 712 height 400
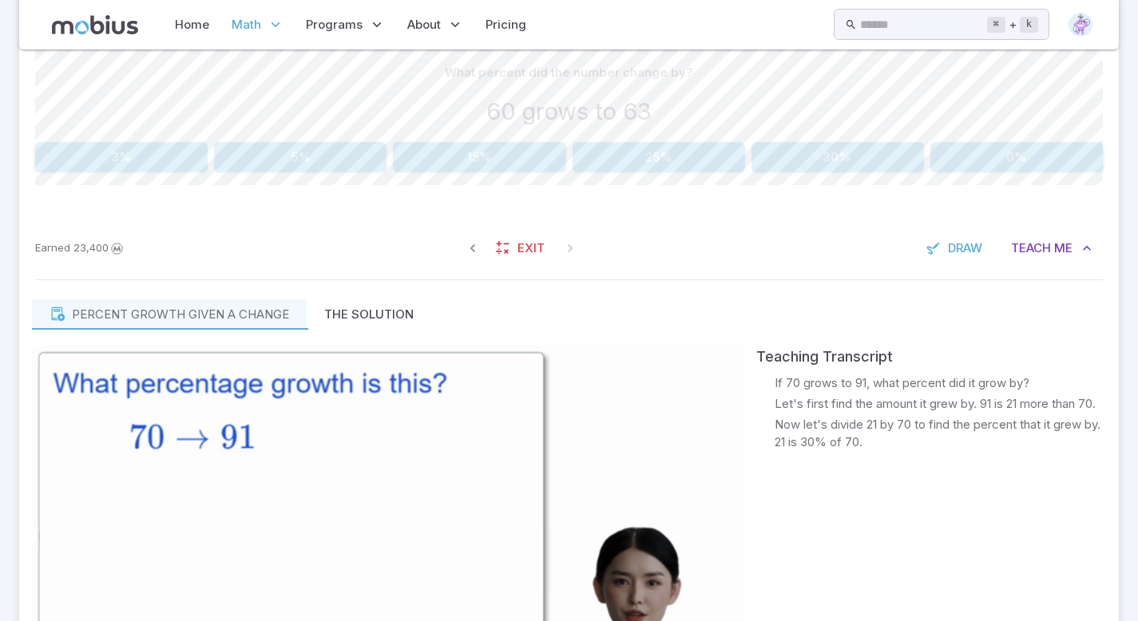
scroll to position [404, 0]
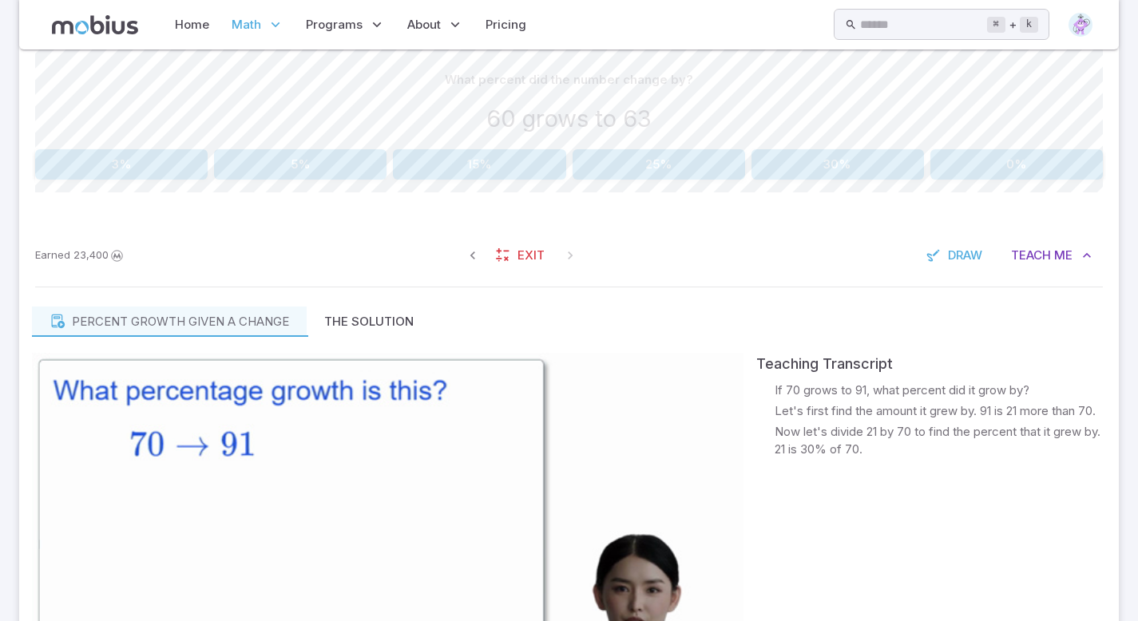
drag, startPoint x: 1149, startPoint y: 412, endPoint x: 1146, endPoint y: 288, distance: 124.6
click at [1137, 288] on html "Home Math Grade 1 Grade 2 Grade 3 Grade 4 Grade 5 Grade 6 Grade 7 Grade 8 Grade…" at bounding box center [569, 238] width 1138 height 1284
click at [133, 157] on button "3%" at bounding box center [121, 164] width 173 height 30
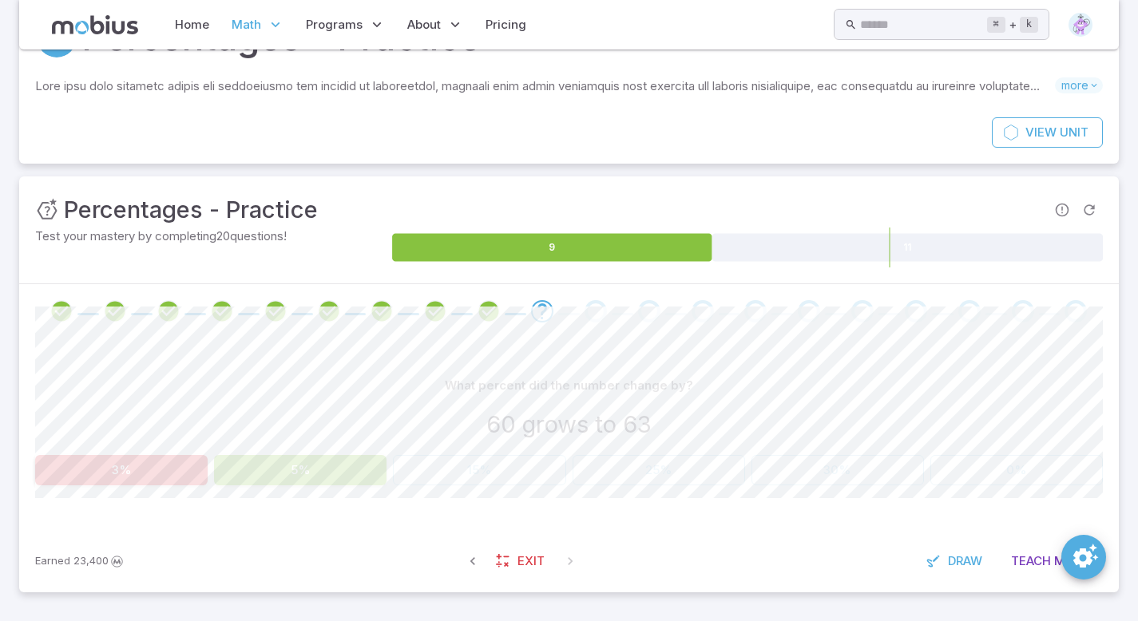
scroll to position [98, 0]
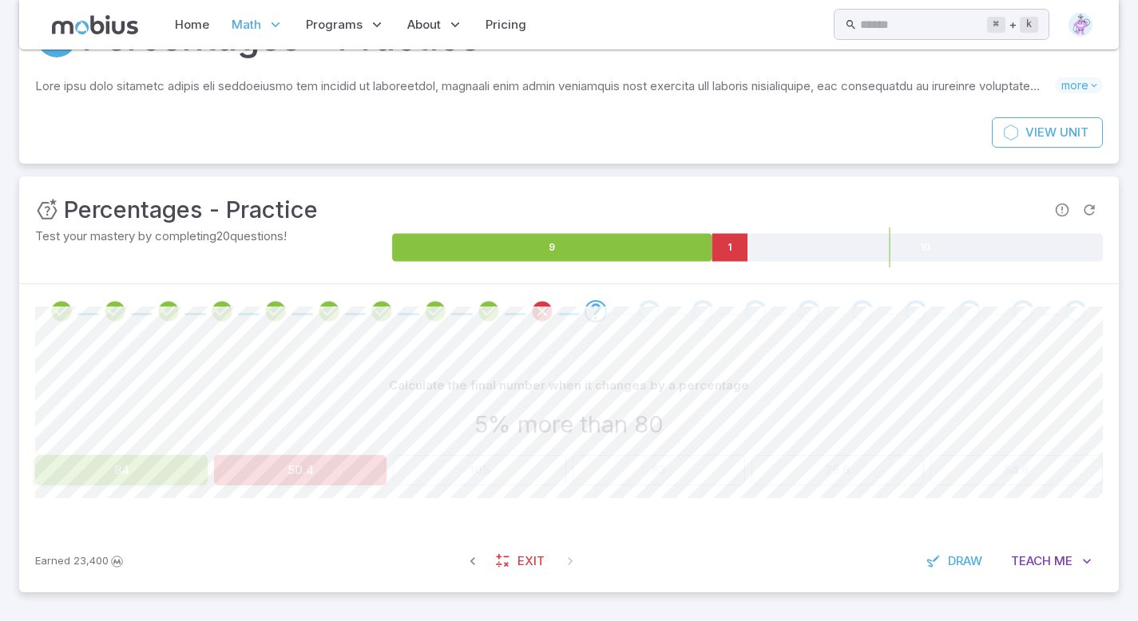
click at [280, 469] on button "50.4" at bounding box center [300, 470] width 173 height 30
click at [294, 469] on button "50.4" at bounding box center [300, 470] width 173 height 30
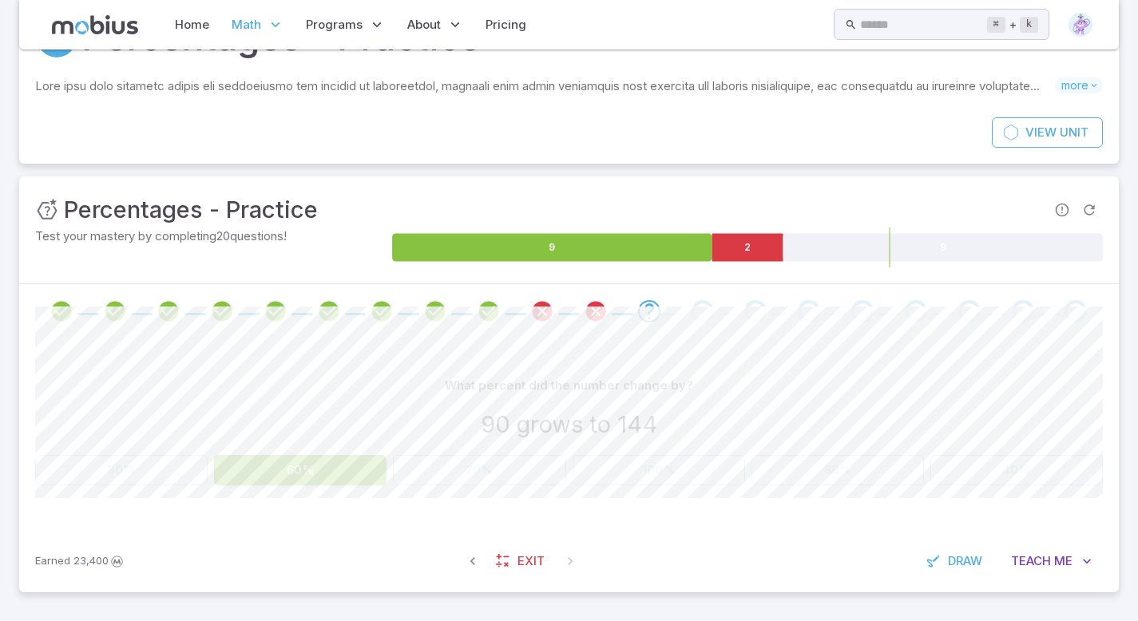
click at [294, 469] on button "60%" at bounding box center [300, 470] width 173 height 30
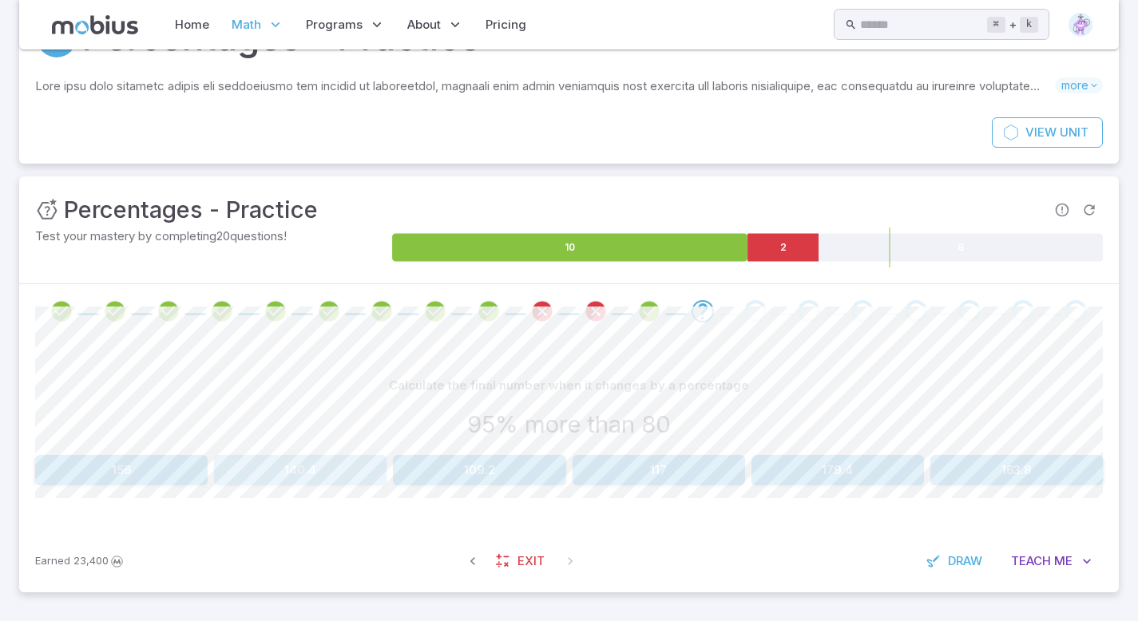
click at [294, 469] on button "140.4" at bounding box center [300, 470] width 173 height 30
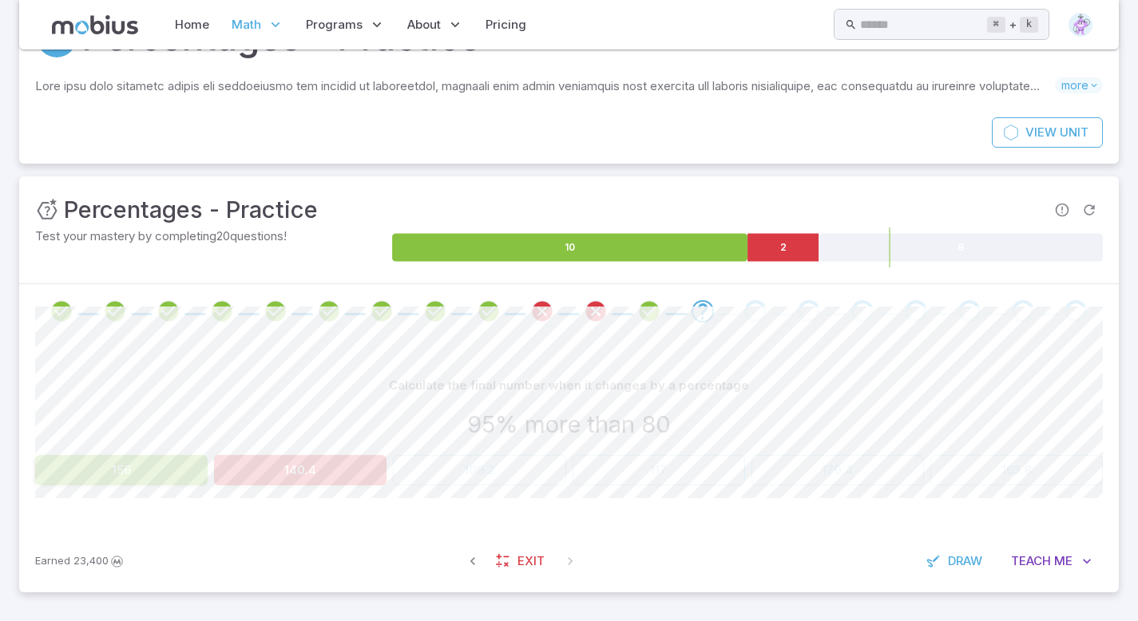
click at [137, 474] on button "156" at bounding box center [121, 470] width 173 height 30
click at [158, 474] on button "156" at bounding box center [121, 470] width 173 height 30
click at [134, 465] on button "156" at bounding box center [121, 470] width 173 height 30
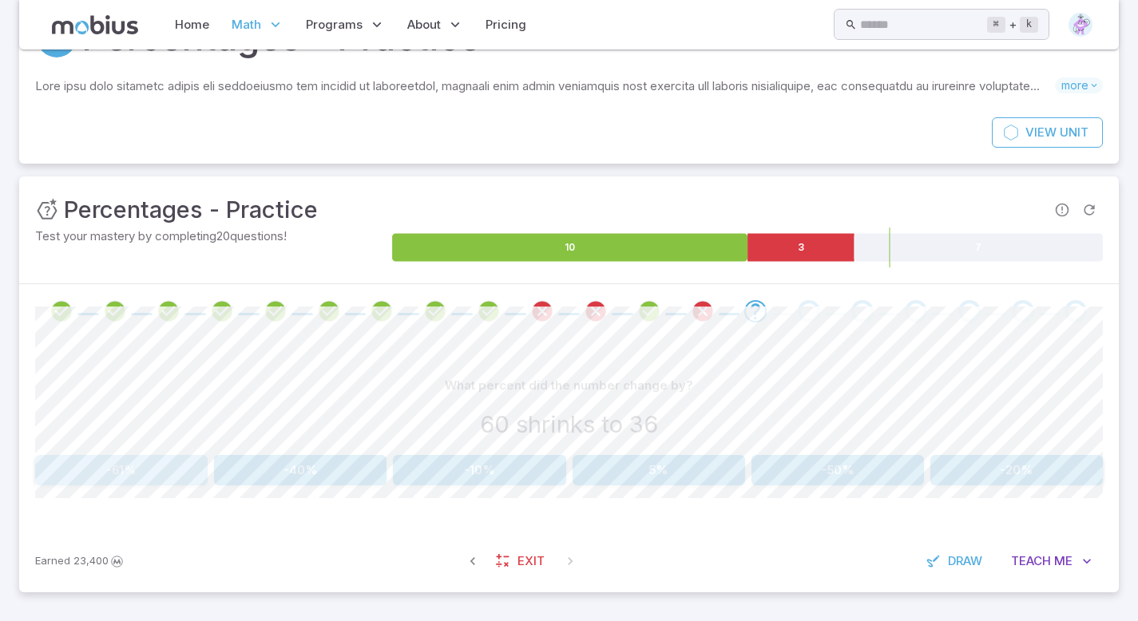
click at [134, 465] on button "-61%" at bounding box center [121, 470] width 173 height 30
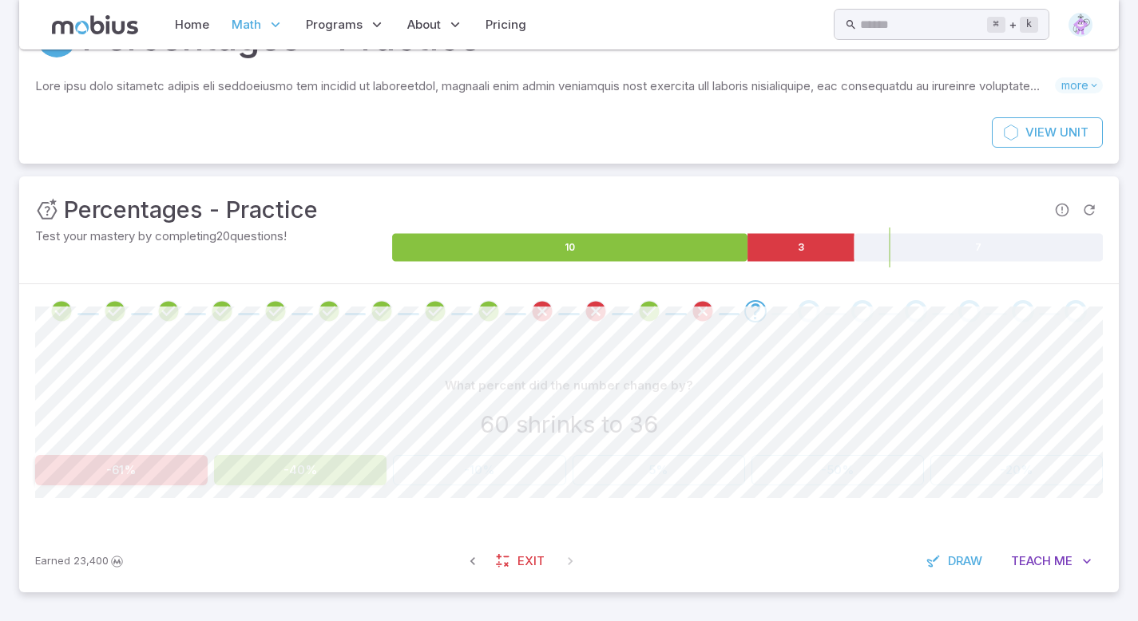
click at [134, 465] on button "-61%" at bounding box center [121, 470] width 173 height 30
click at [279, 490] on div "What percent did the number change by? 60 shrinks to 36 -61% -40% -10% 5% -50% …" at bounding box center [569, 435] width 1068 height 192
click at [280, 459] on button "-40%" at bounding box center [300, 470] width 173 height 30
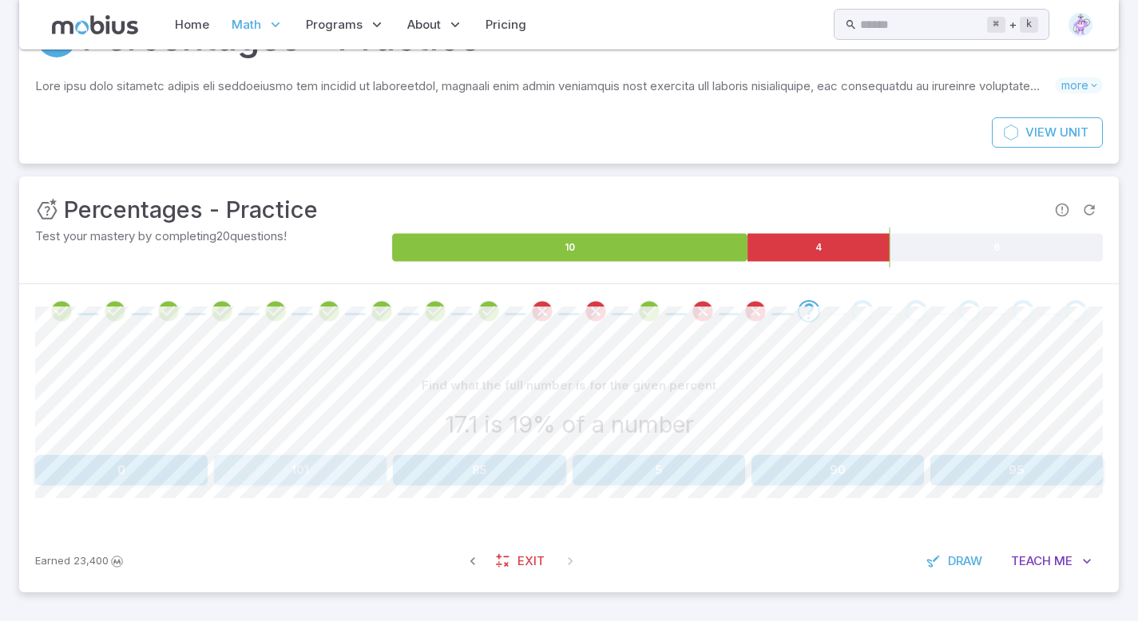
click at [280, 459] on button "101" at bounding box center [300, 470] width 173 height 30
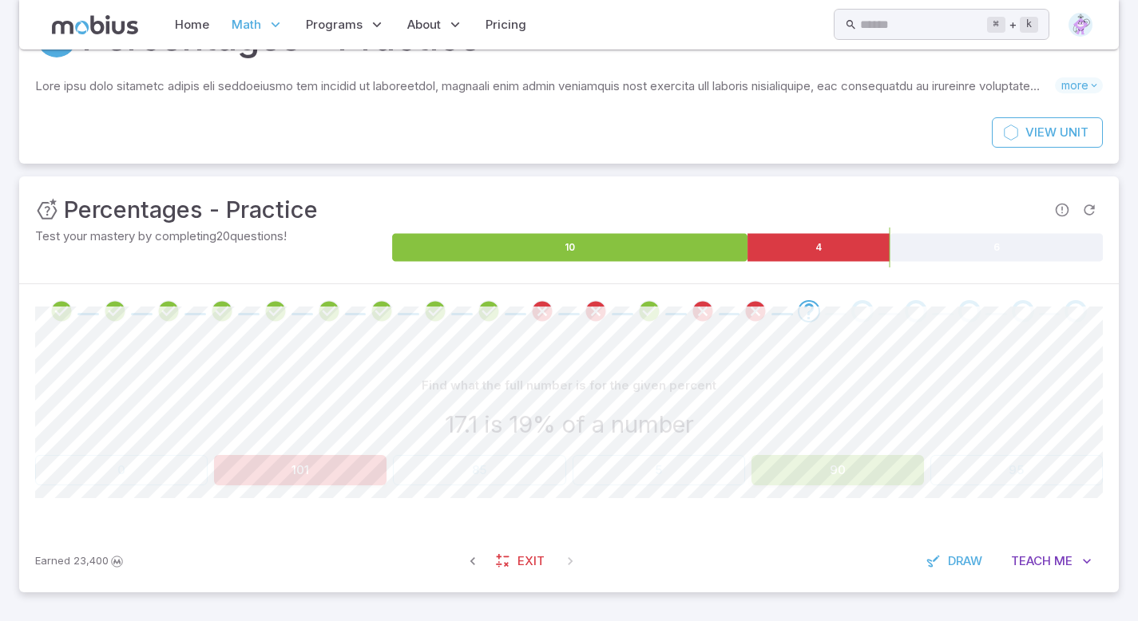
click at [305, 462] on button "101" at bounding box center [300, 470] width 173 height 30
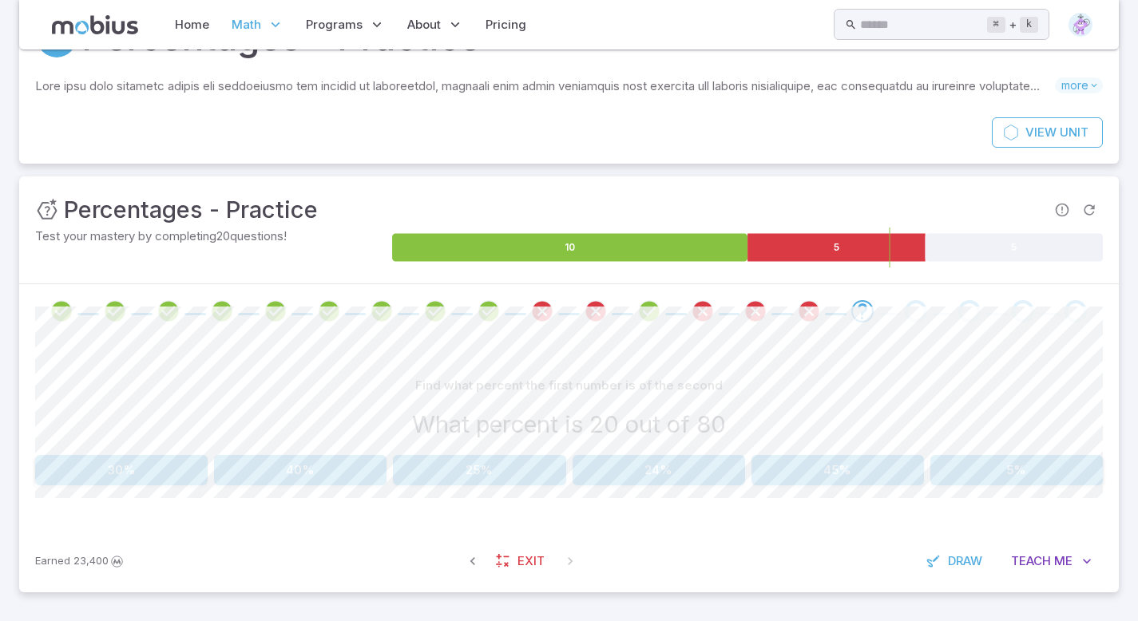
click at [377, 493] on div "Find what percent the first number is of the second What percent is 20 out of 8…" at bounding box center [569, 435] width 1068 height 192
click at [343, 458] on button "40%" at bounding box center [300, 470] width 173 height 30
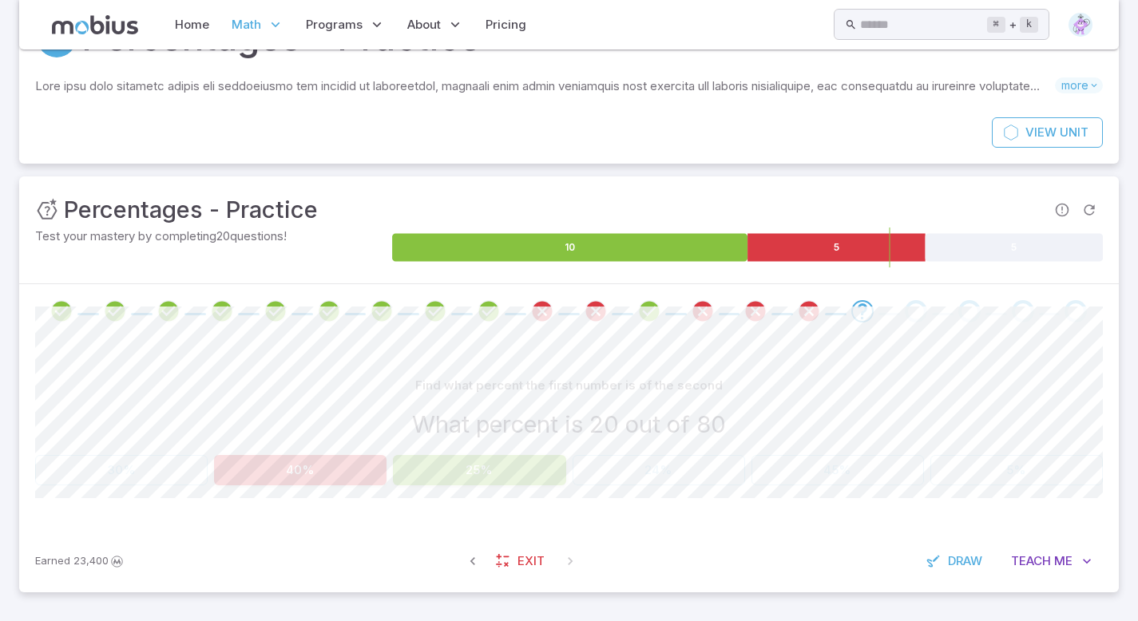
click at [366, 462] on button "40%" at bounding box center [300, 470] width 173 height 30
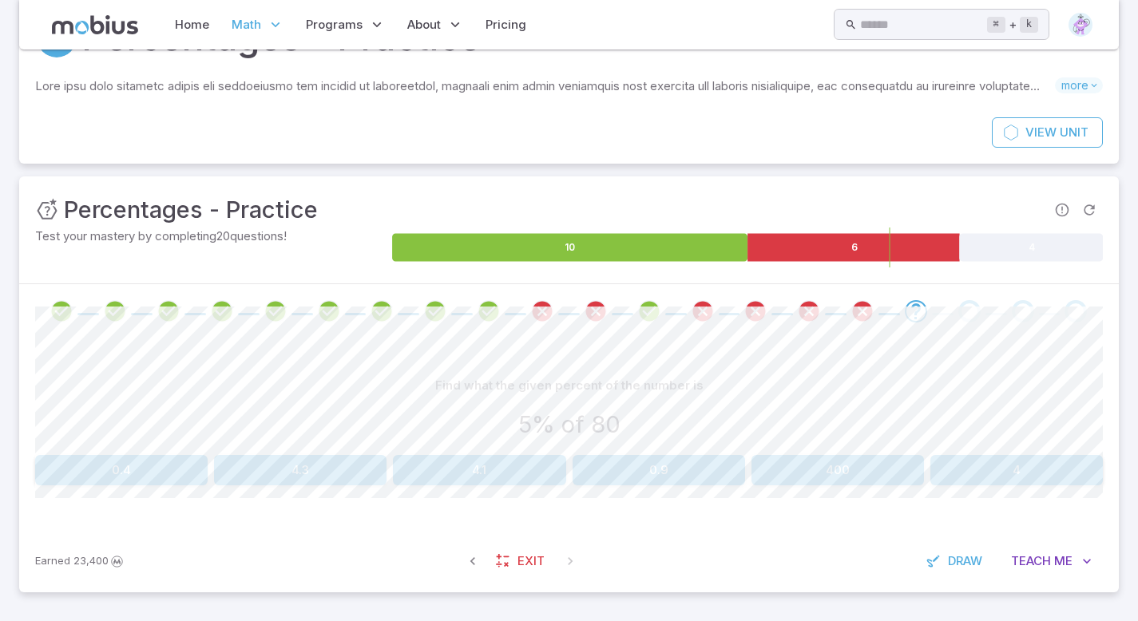
click at [366, 462] on button "4.3" at bounding box center [300, 470] width 173 height 30
click at [1011, 482] on button "15" at bounding box center [1017, 470] width 173 height 30
click at [1019, 458] on button "25" at bounding box center [1017, 470] width 173 height 30
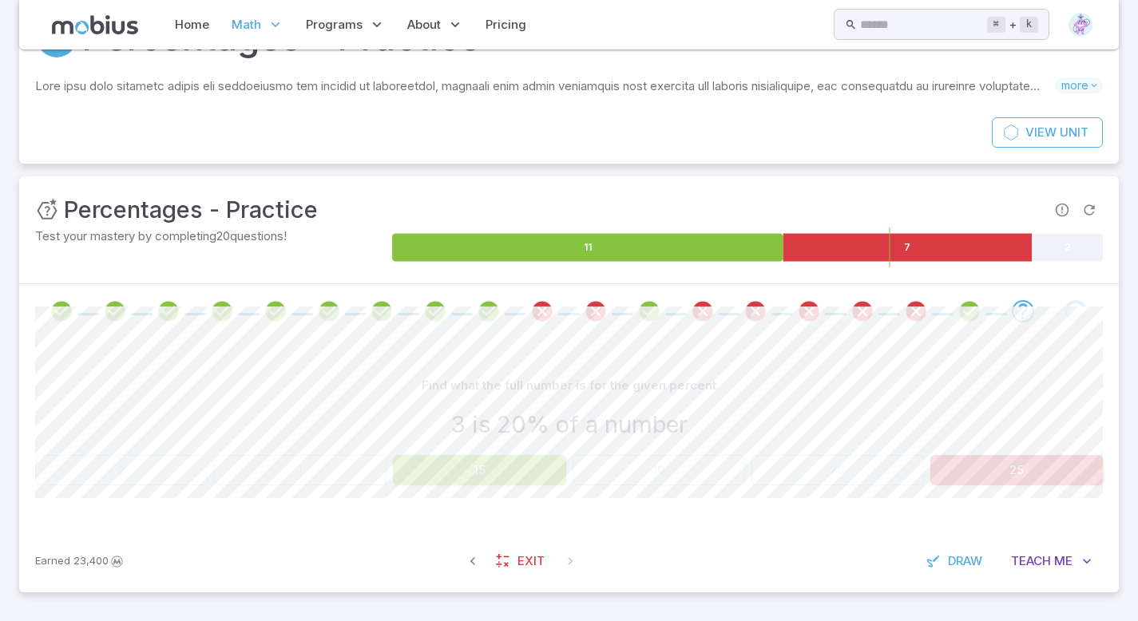
click at [1019, 458] on button "25" at bounding box center [1017, 470] width 173 height 30
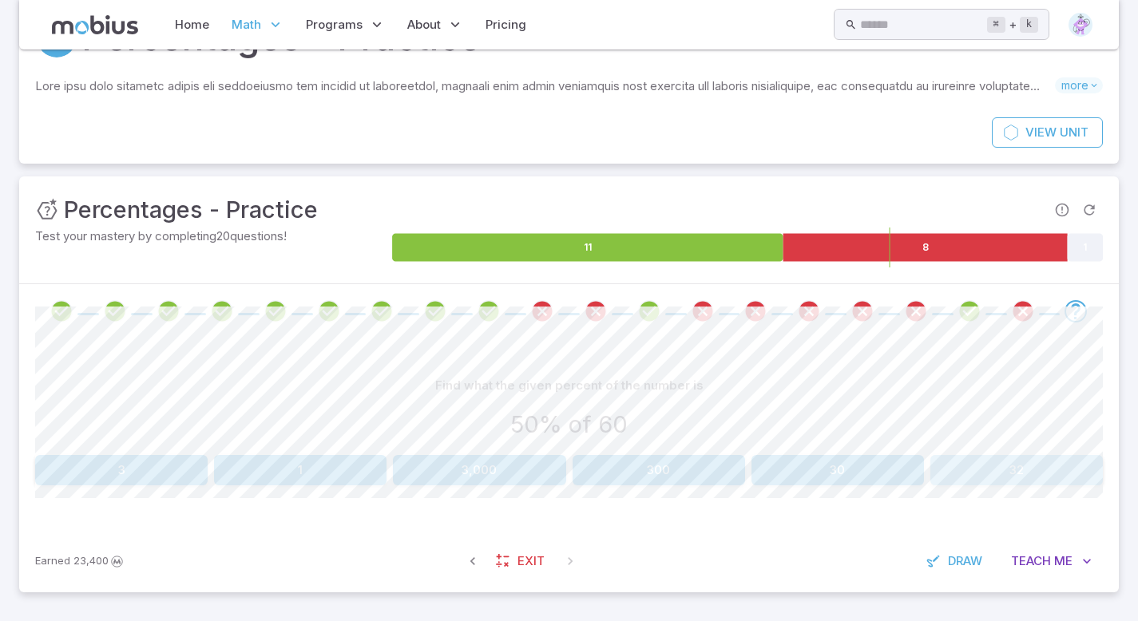
click at [1019, 458] on button "32" at bounding box center [1017, 470] width 173 height 30
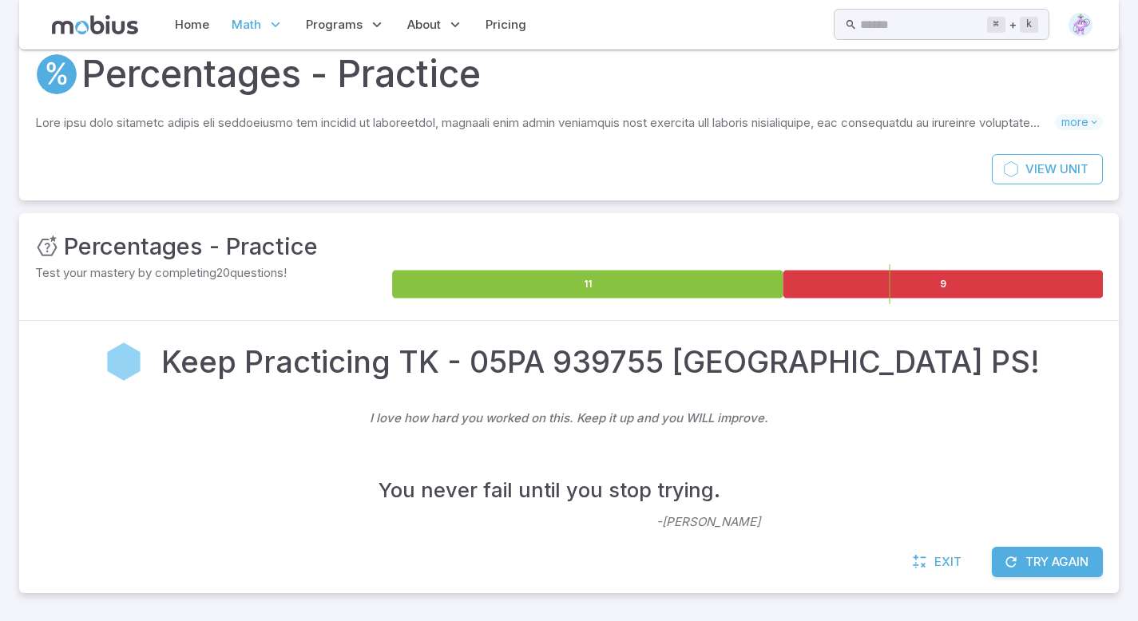
scroll to position [62, 0]
click at [1045, 559] on button "Try Again" at bounding box center [1047, 562] width 111 height 30
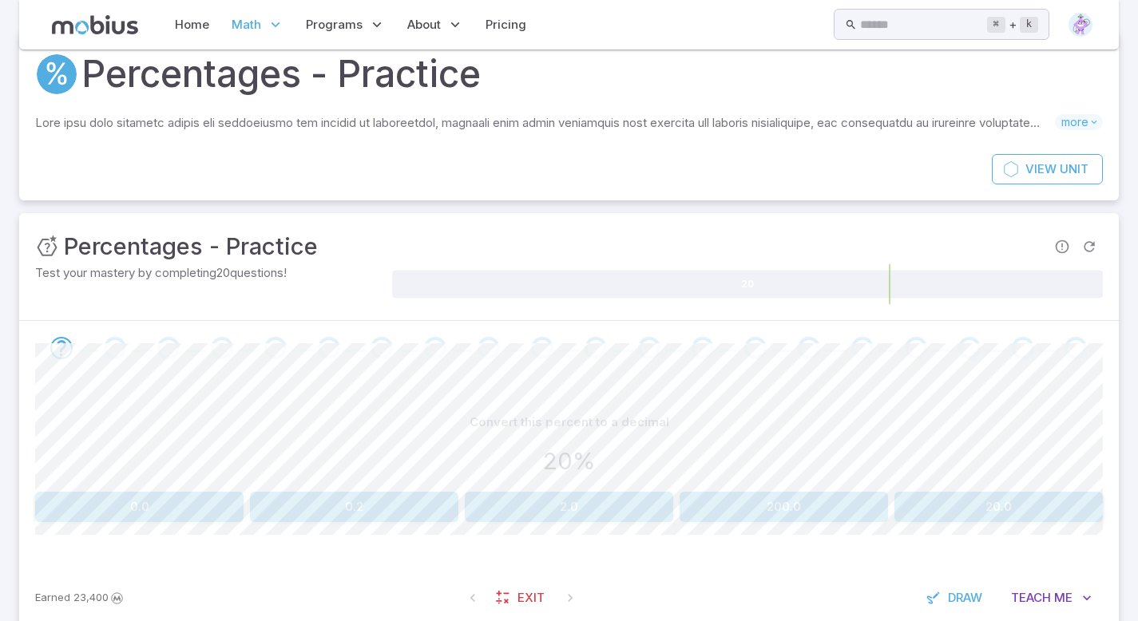
click at [423, 492] on button "0.2" at bounding box center [354, 507] width 208 height 30
click at [318, 506] on button "54" at bounding box center [300, 507] width 173 height 30
click at [147, 491] on div "Find what the given percent of the number is 20% of 45 9 90 900 0 10 1" at bounding box center [569, 464] width 1068 height 115
click at [147, 492] on button "9" at bounding box center [121, 507] width 173 height 30
click at [1022, 525] on div "Find what the full number is for the given percent 16 is 20% of a number 5 0 4 …" at bounding box center [569, 471] width 1068 height 192
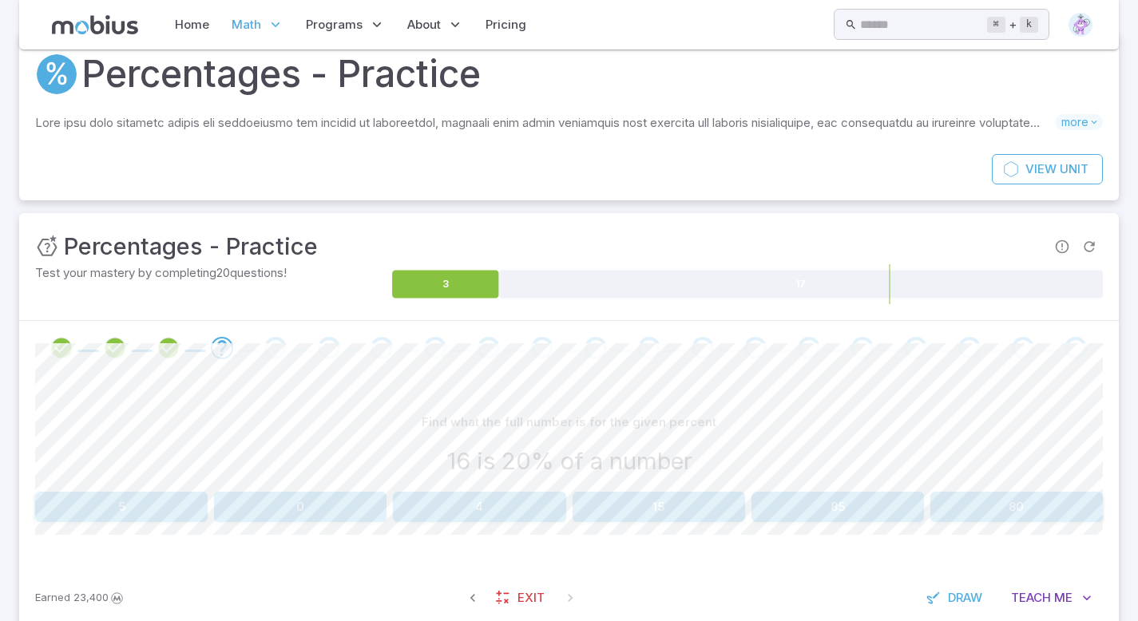
click at [1025, 470] on div "16 is 20% of a number" at bounding box center [569, 461] width 1068 height 35
click at [1023, 498] on button "80" at bounding box center [1017, 507] width 173 height 30
click at [532, 500] on button "22" at bounding box center [479, 507] width 173 height 30
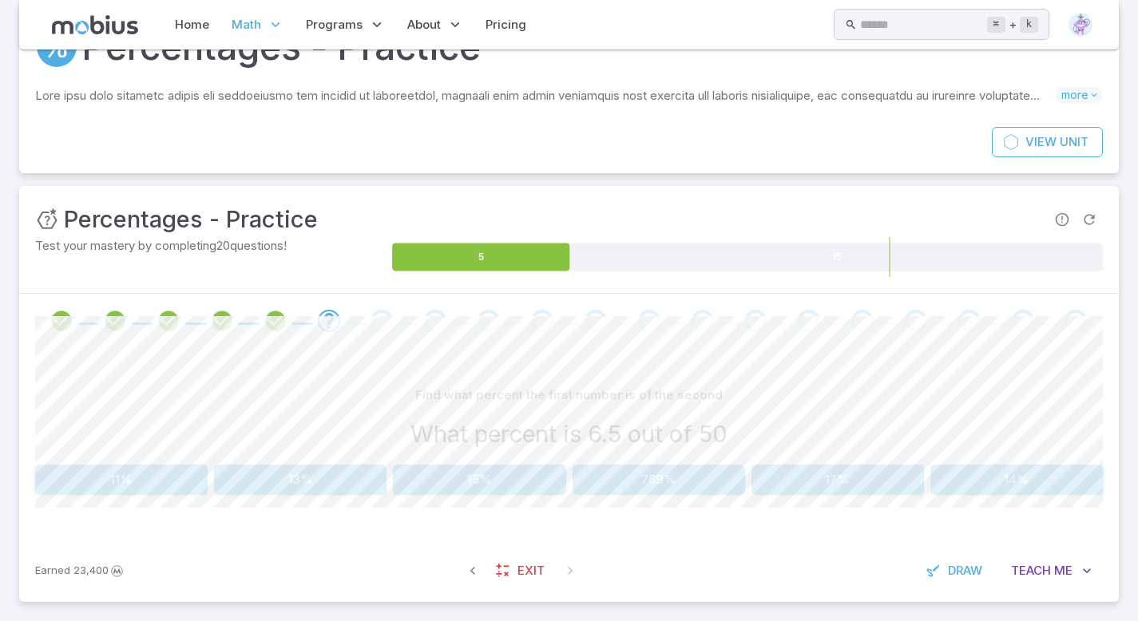
scroll to position [98, 0]
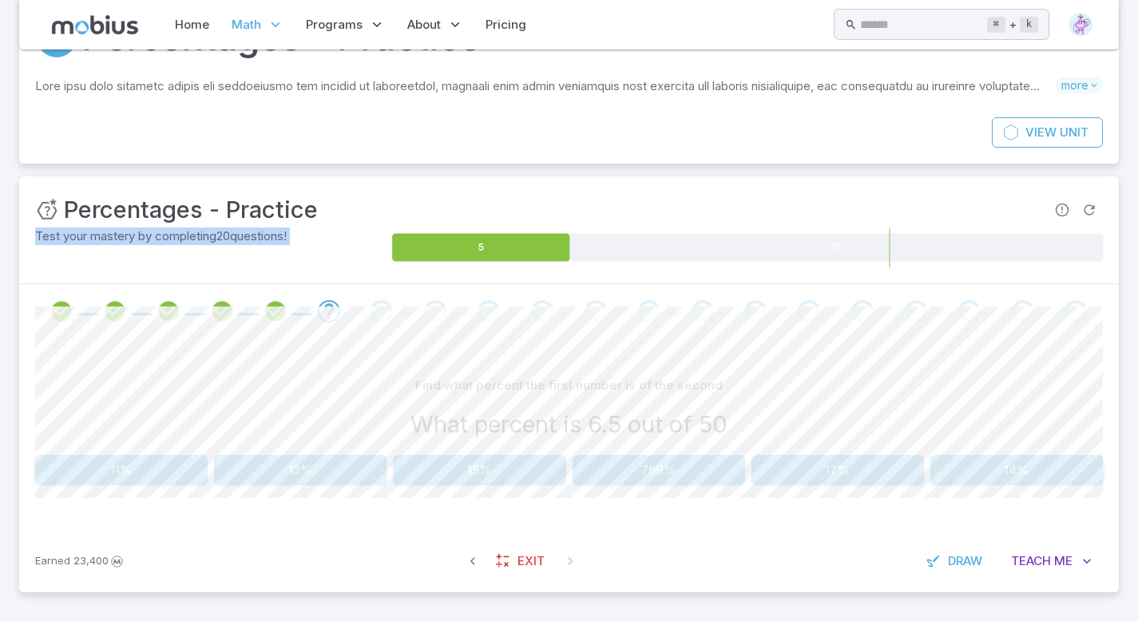
drag, startPoint x: 1149, startPoint y: 225, endPoint x: 1149, endPoint y: 363, distance: 138.2
click at [1137, 363] on html "Home Math Grade 1 Grade 2 Grade 3 Grade 4 Grade 5 Grade 6 Grade 7 Grade 8 Grade…" at bounding box center [569, 262] width 1138 height 720
click at [1137, 370] on html "Home Math Grade 1 Grade 2 Grade 3 Grade 4 Grade 5 Grade 6 Grade 7 Grade 8 Grade…" at bounding box center [569, 262] width 1138 height 720
click at [1059, 550] on button "Teach Me" at bounding box center [1051, 561] width 103 height 30
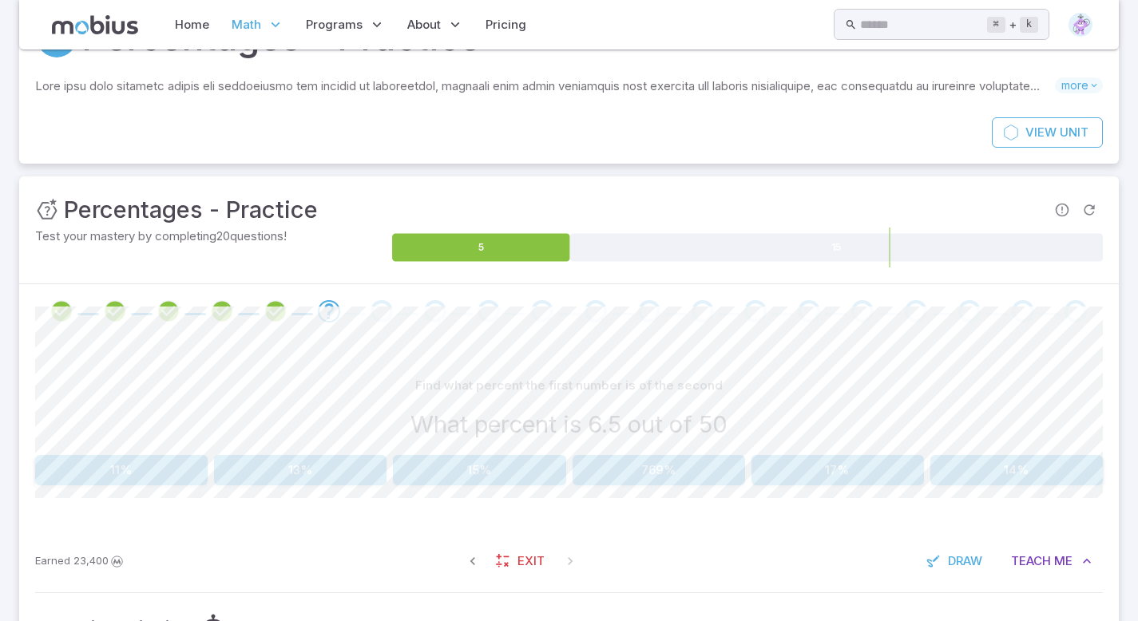
scroll to position [268, 0]
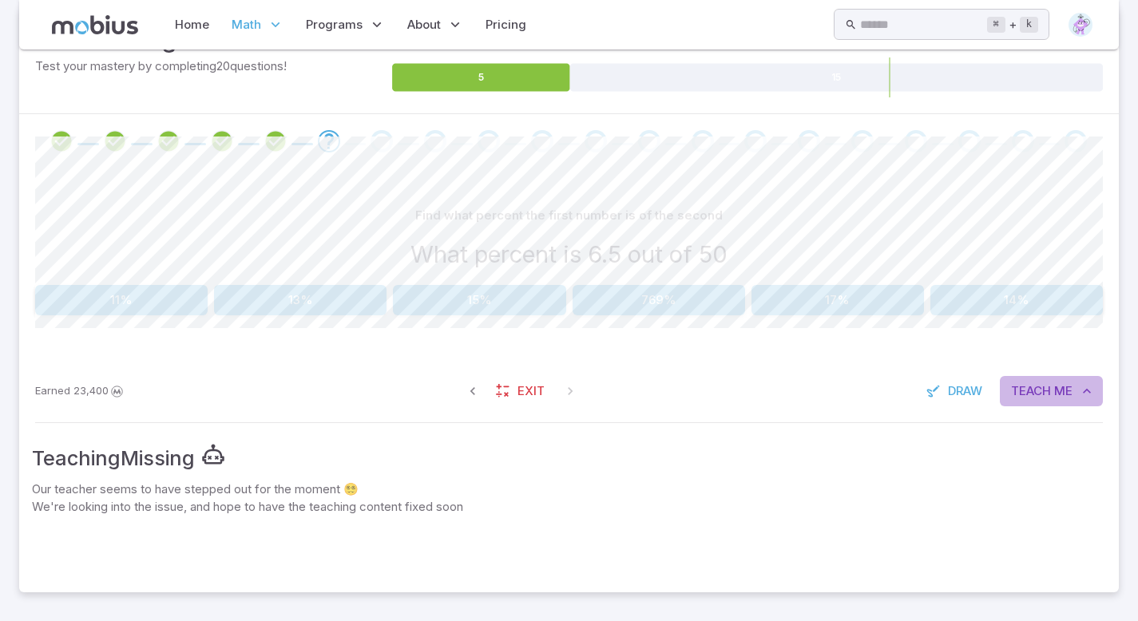
click at [1045, 380] on button "Teach Me" at bounding box center [1051, 391] width 103 height 30
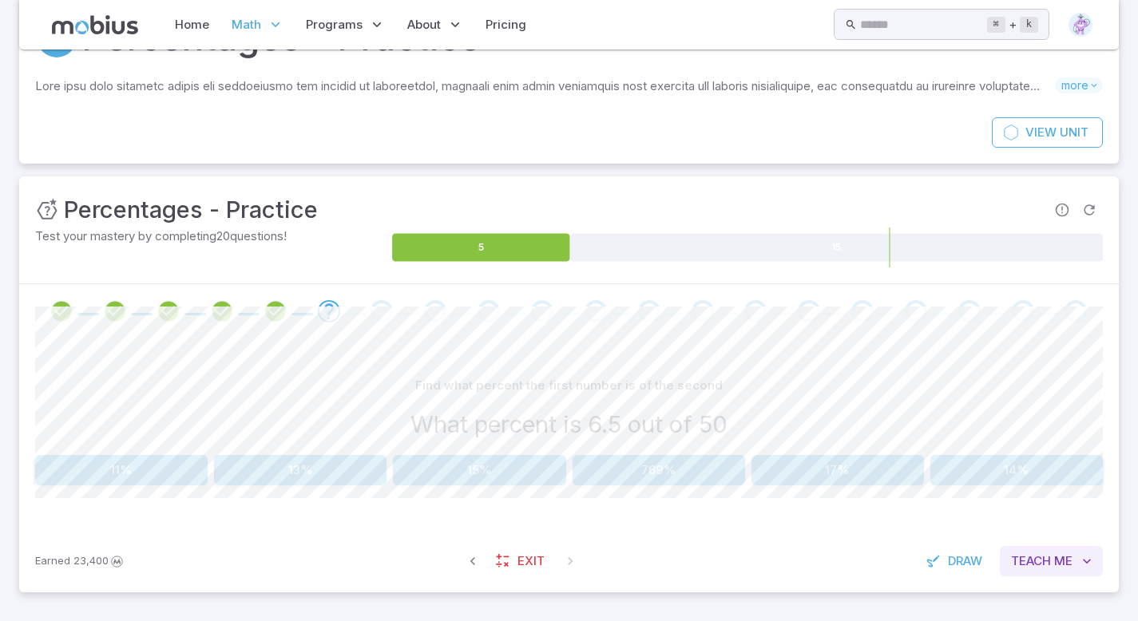
scroll to position [98, 0]
drag, startPoint x: 1149, startPoint y: 326, endPoint x: 1136, endPoint y: 552, distance: 226.5
click at [1137, 555] on html "Home Math Grade 1 Grade 2 Grade 3 Grade 4 Grade 5 Grade 6 Grade 7 Grade 8 Grade…" at bounding box center [569, 262] width 1138 height 720
click at [1026, 551] on button "Teach Me" at bounding box center [1051, 561] width 103 height 30
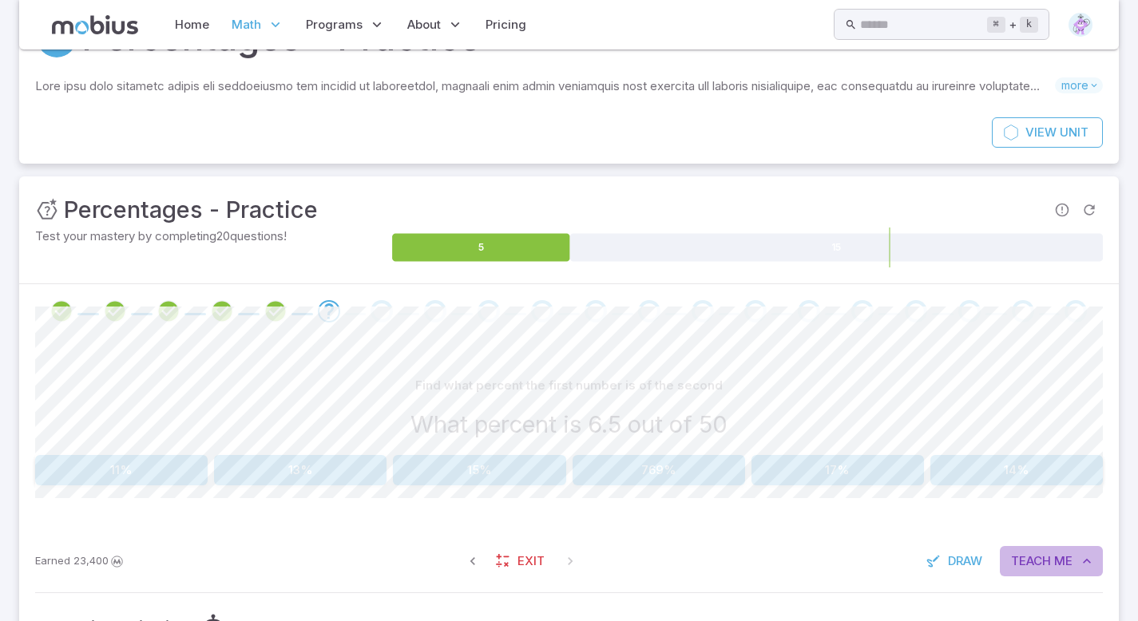
click at [1043, 556] on span "Teach" at bounding box center [1031, 562] width 40 height 18
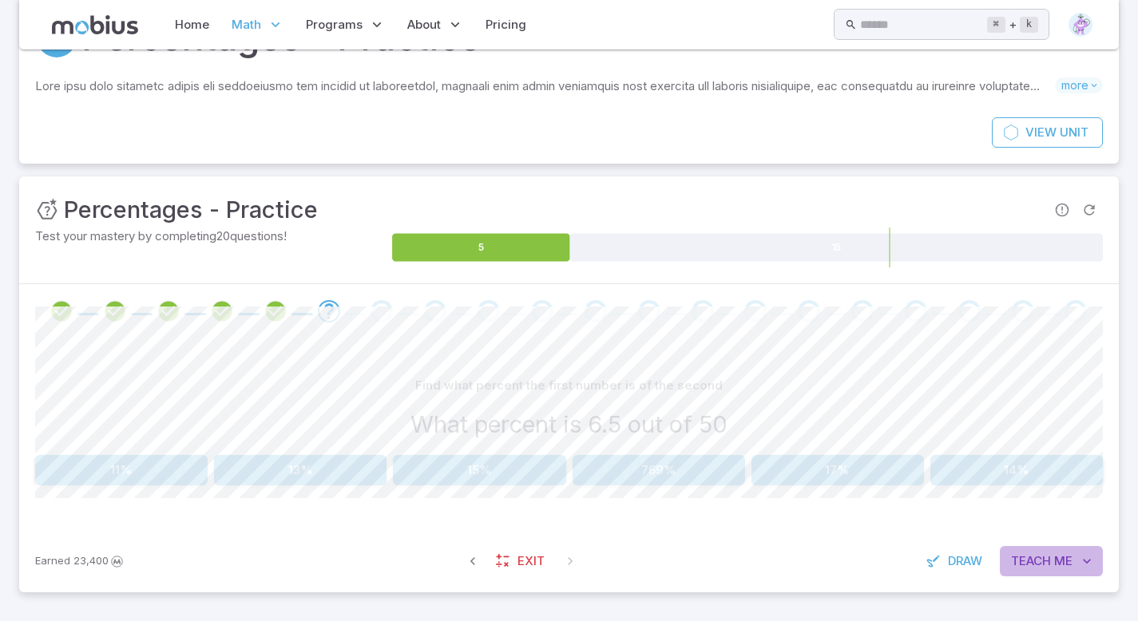
click at [1086, 558] on icon "button" at bounding box center [1087, 562] width 16 height 16
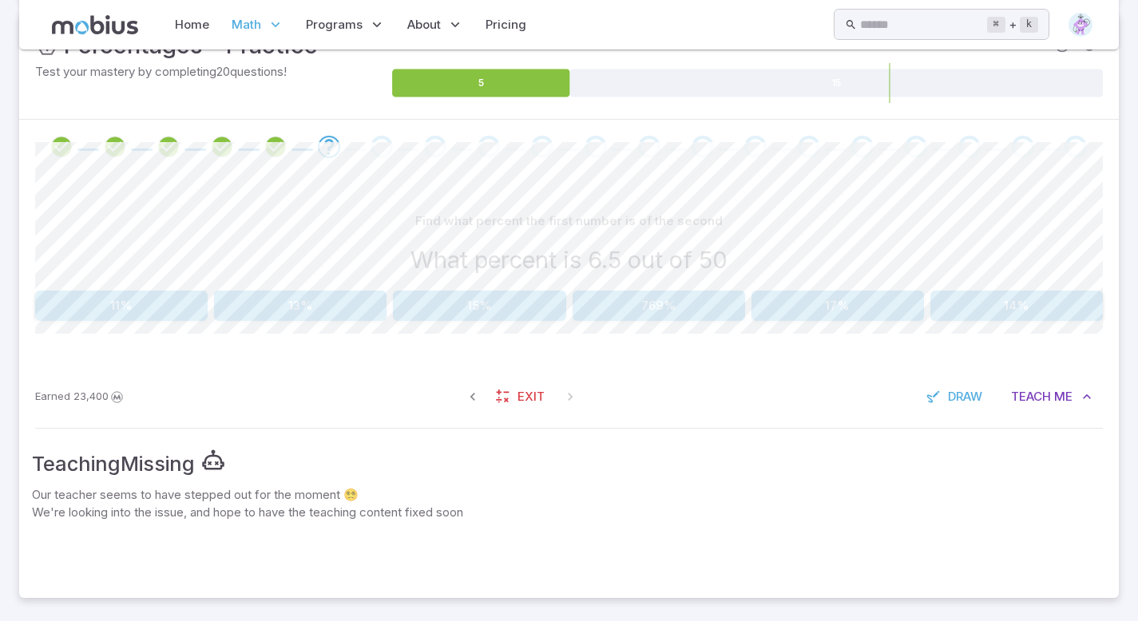
scroll to position [268, 0]
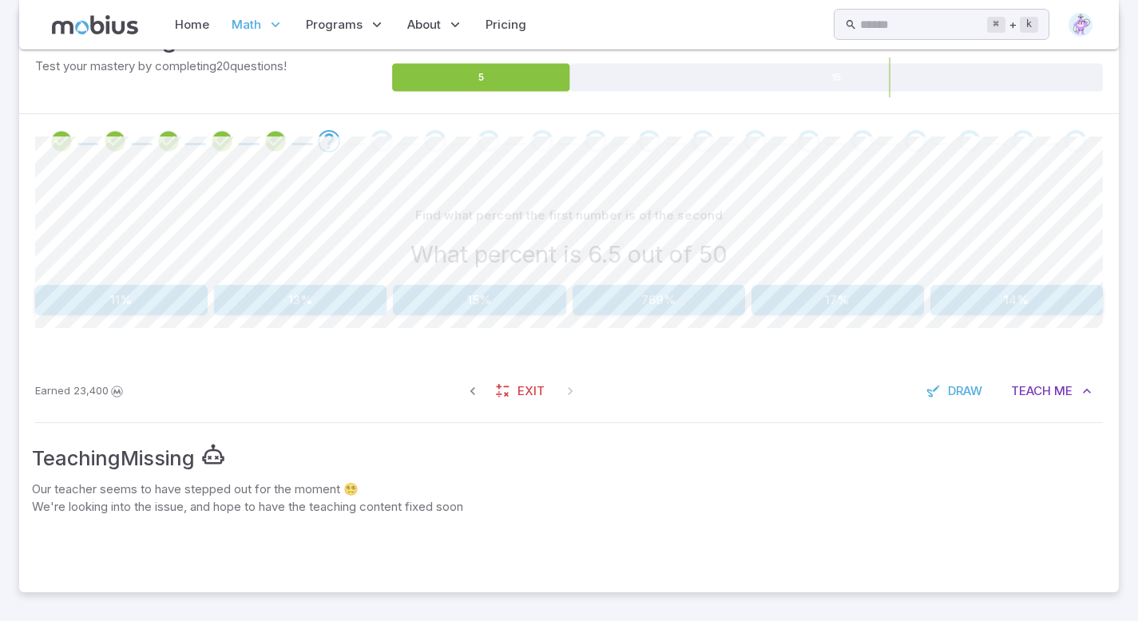
click at [947, 367] on div "Earned 23,400 Exit Draw Teach Me" at bounding box center [569, 391] width 1100 height 62
click at [948, 393] on span "Draw" at bounding box center [965, 392] width 34 height 18
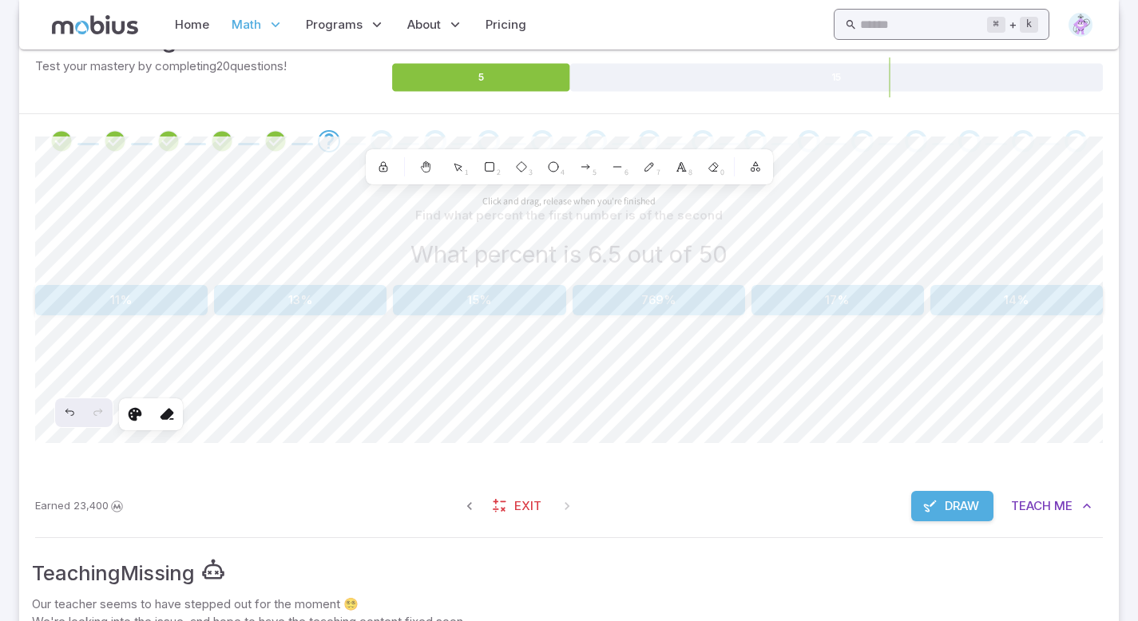
click at [860, 23] on input "text" at bounding box center [923, 24] width 126 height 31
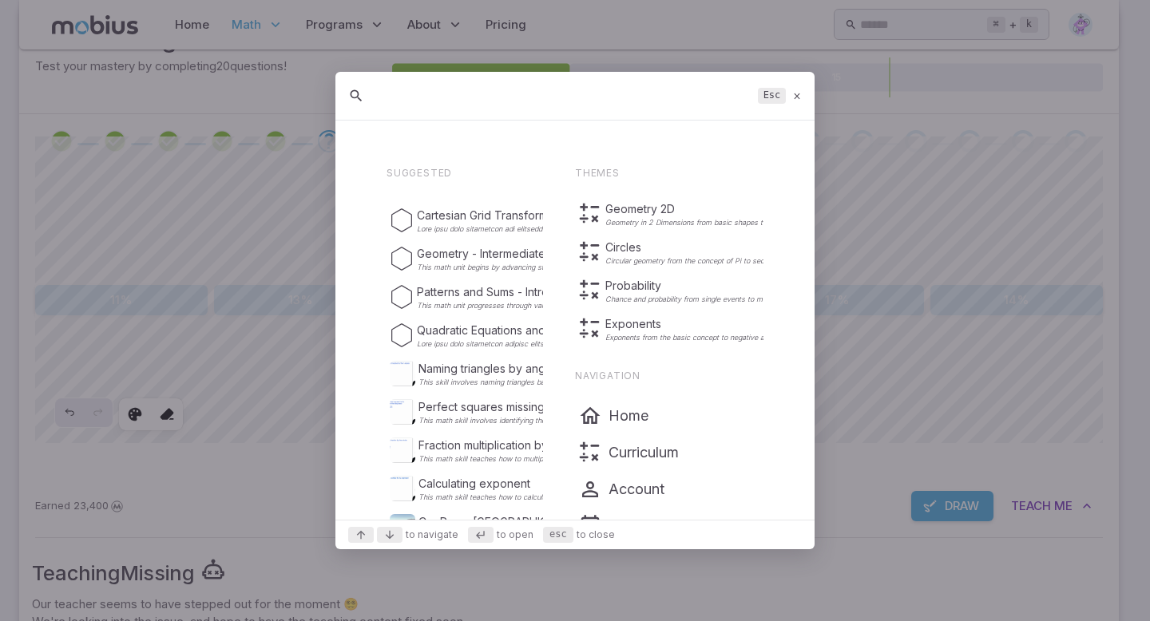
click at [796, 95] on icon at bounding box center [797, 96] width 10 height 12
